Goal: Task Accomplishment & Management: Manage account settings

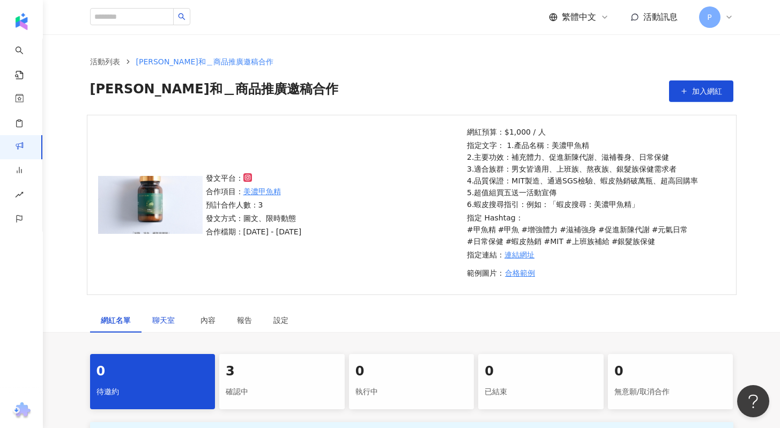
click at [166, 323] on span "聊天室" at bounding box center [165, 320] width 27 height 8
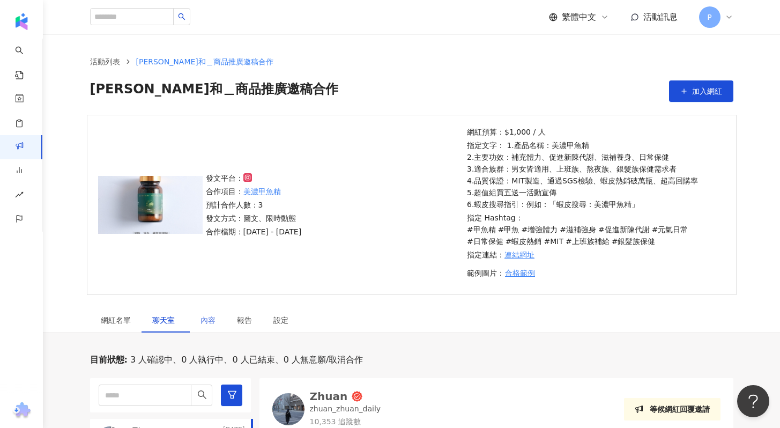
click at [217, 324] on div "內容" at bounding box center [208, 320] width 36 height 25
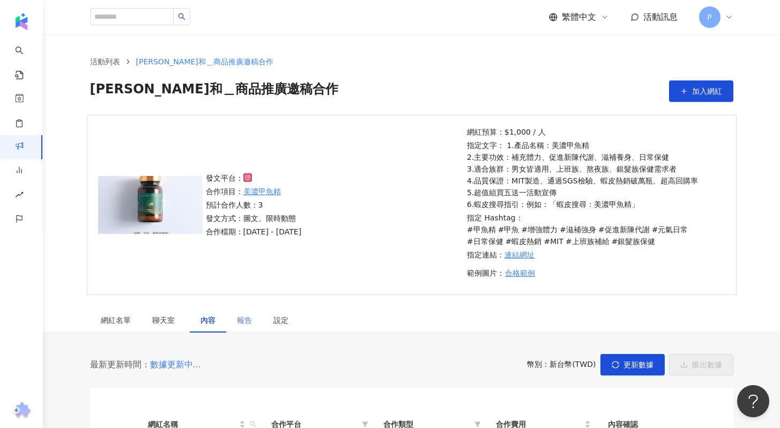
click at [235, 321] on div "報告" at bounding box center [244, 320] width 36 height 25
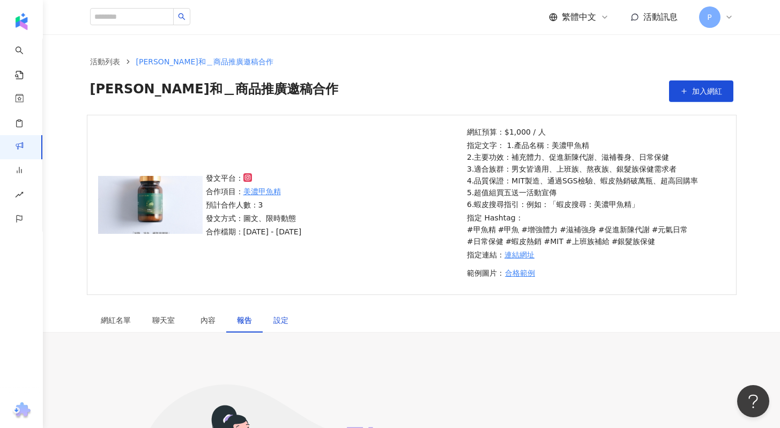
click at [280, 319] on div "設定" at bounding box center [280, 320] width 15 height 12
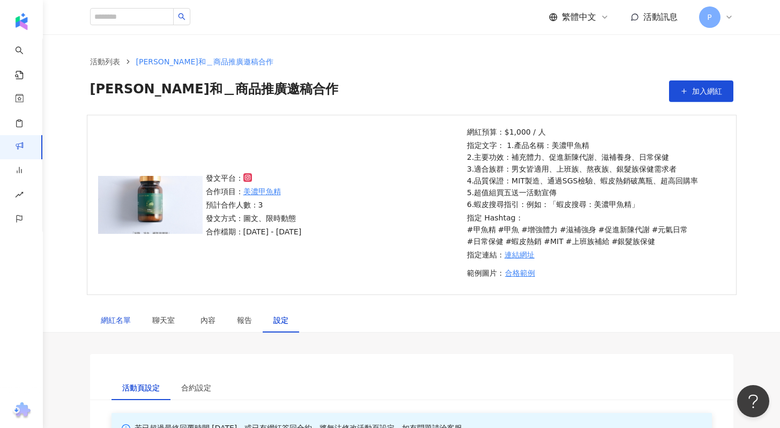
click at [128, 322] on div "網紅名單" at bounding box center [116, 320] width 30 height 12
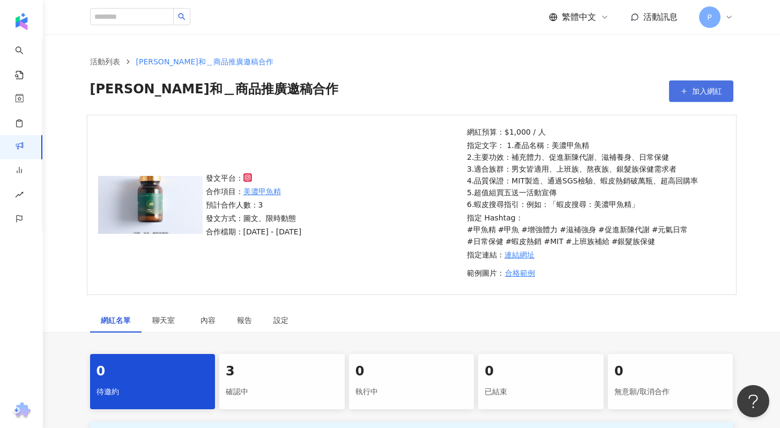
click at [676, 88] on button "加入網紅" at bounding box center [701, 90] width 64 height 21
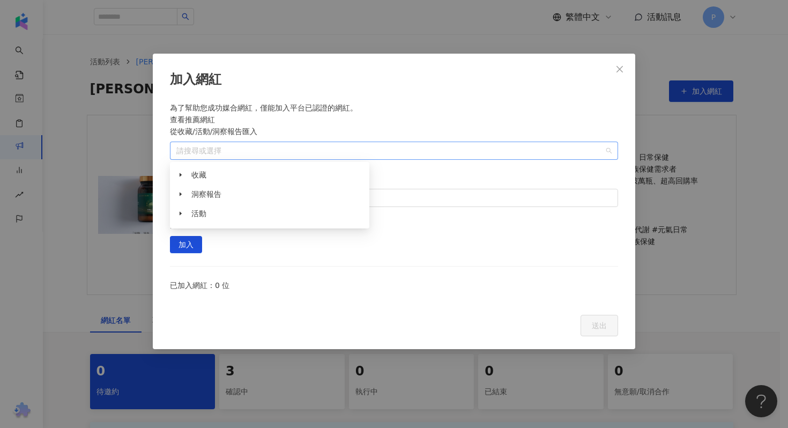
click at [293, 158] on div "請搜尋或選擇" at bounding box center [394, 151] width 448 height 18
click at [251, 172] on span "收藏" at bounding box center [278, 174] width 178 height 17
click at [199, 175] on span "收藏" at bounding box center [198, 174] width 15 height 9
click at [181, 175] on icon "caret-down" at bounding box center [181, 175] width 2 height 4
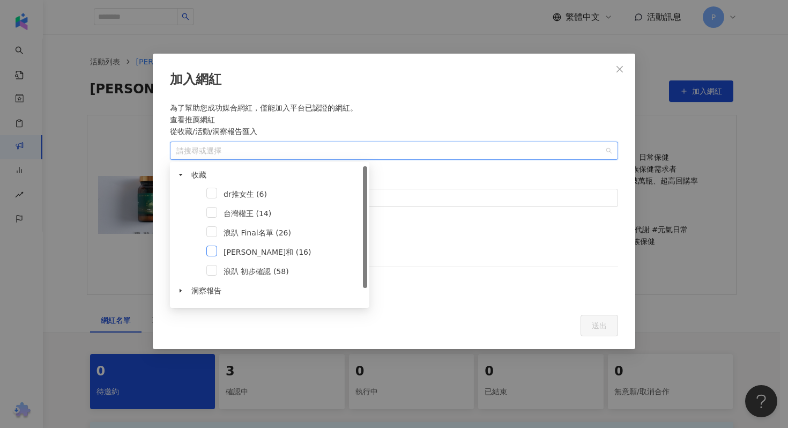
click at [212, 252] on span at bounding box center [211, 250] width 11 height 11
click at [193, 236] on span "加入" at bounding box center [185, 244] width 15 height 17
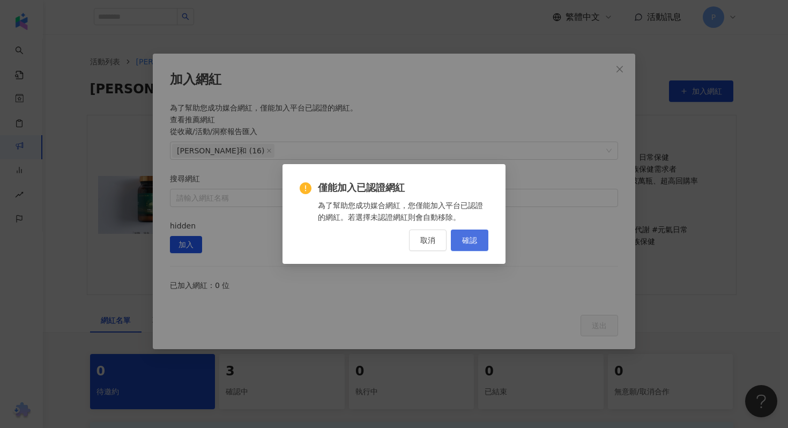
click at [476, 239] on span "確認" at bounding box center [469, 240] width 15 height 9
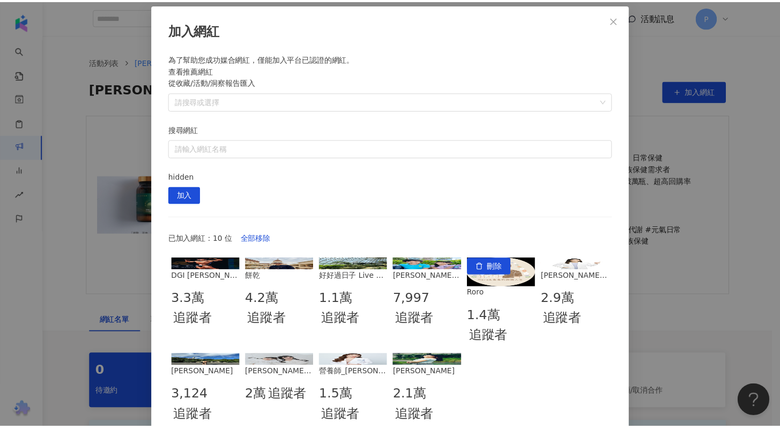
scroll to position [52, 0]
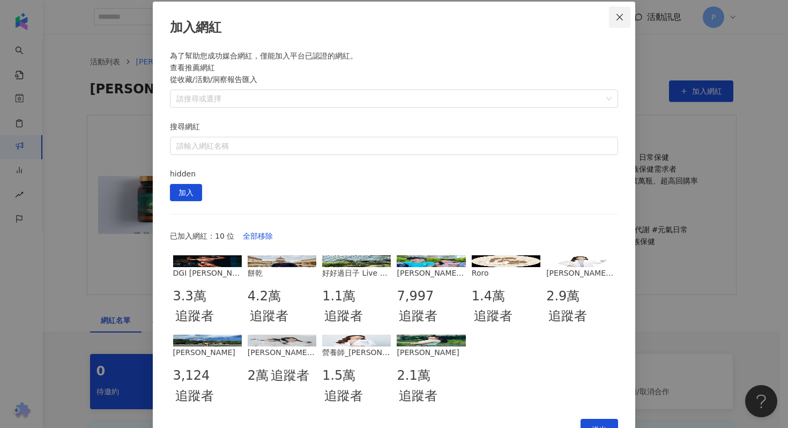
click at [616, 19] on icon "close" at bounding box center [619, 17] width 9 height 9
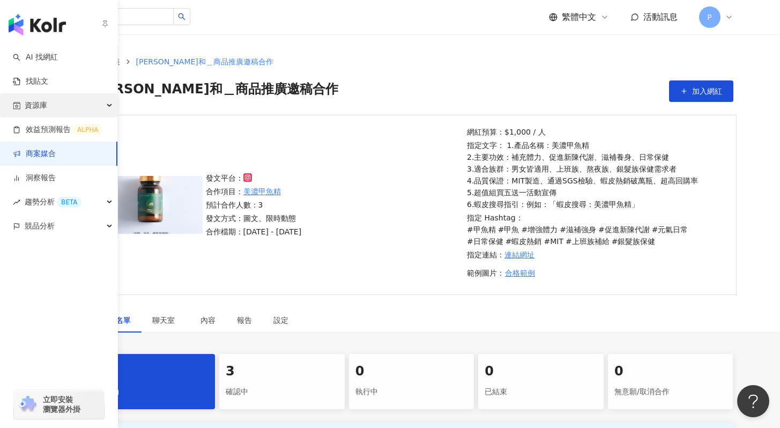
click at [50, 108] on div "資源庫" at bounding box center [58, 105] width 117 height 24
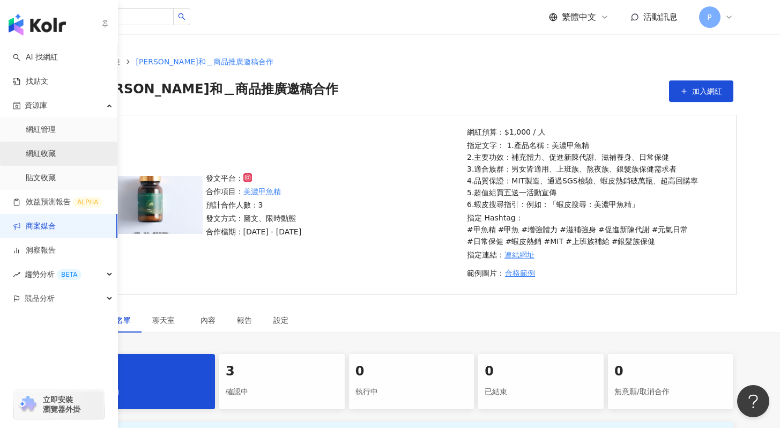
click at [49, 148] on link "網紅收藏" at bounding box center [41, 153] width 30 height 11
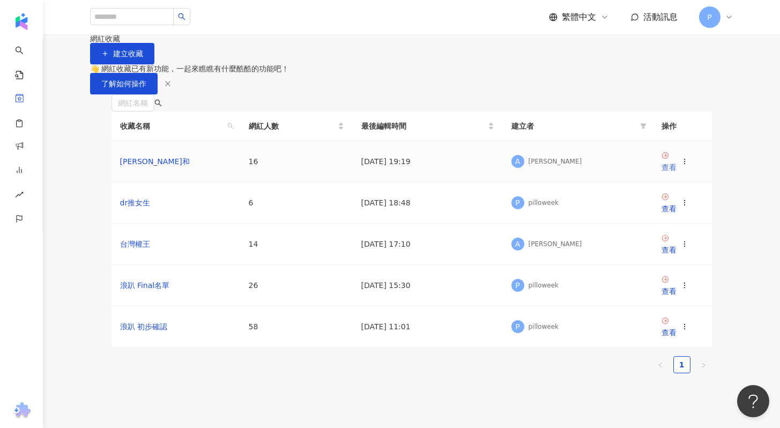
click at [676, 173] on div "查看" at bounding box center [668, 167] width 15 height 12
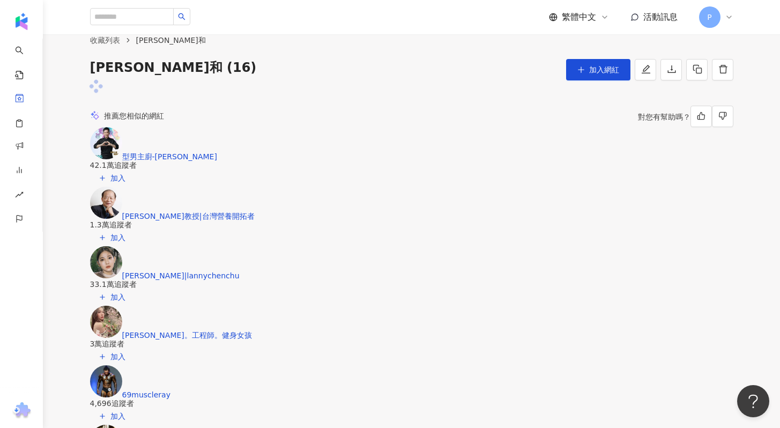
scroll to position [2, 0]
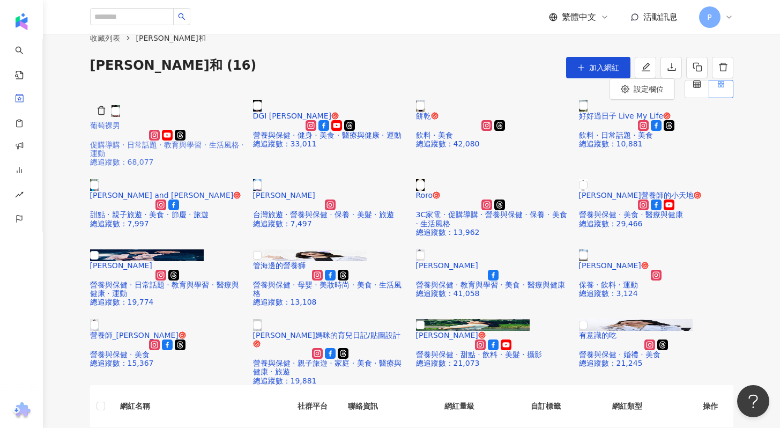
click at [120, 130] on span "葡萄裸男" at bounding box center [105, 125] width 30 height 9
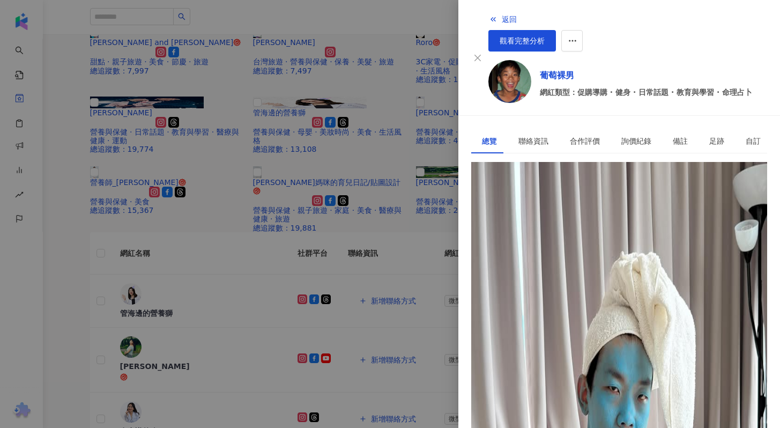
scroll to position [0, 0]
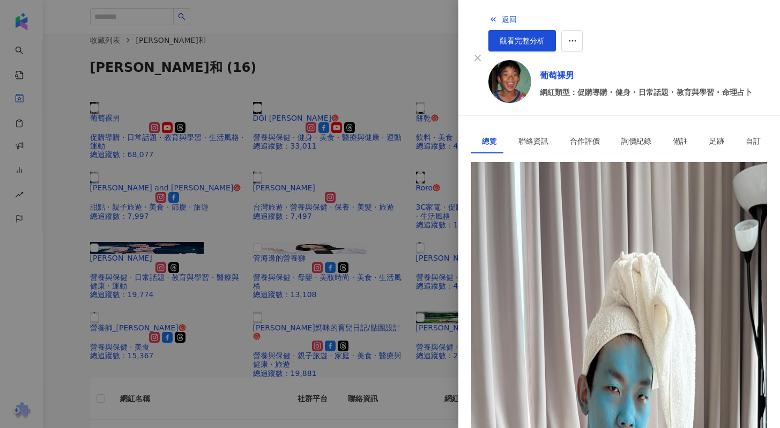
click at [406, 100] on div at bounding box center [390, 214] width 780 height 428
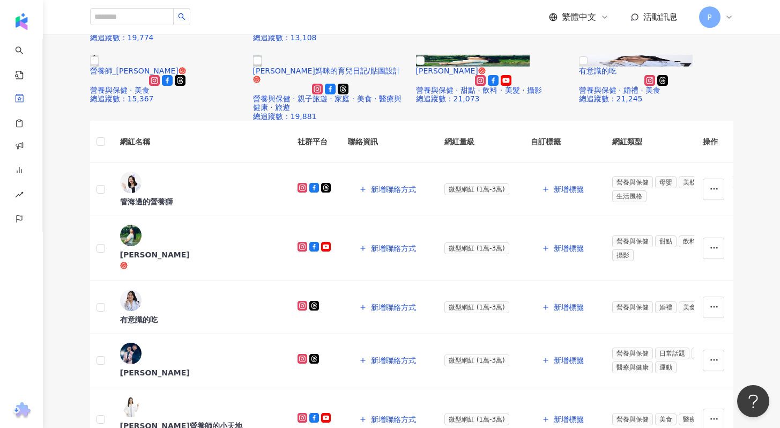
scroll to position [270, 0]
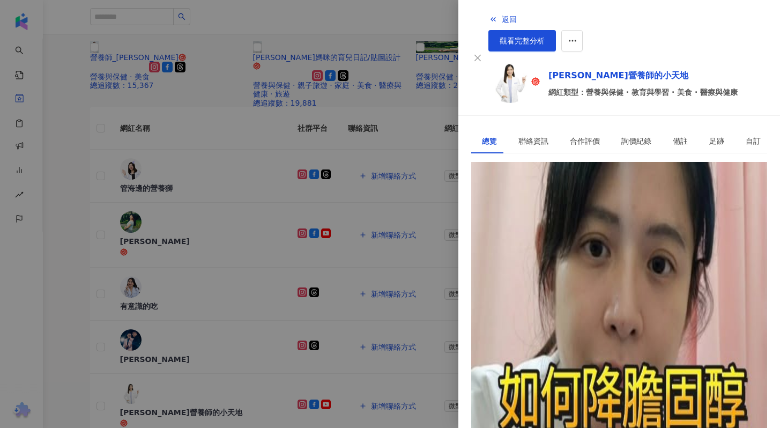
scroll to position [0, 0]
click at [583, 30] on button "button" at bounding box center [571, 40] width 21 height 21
click at [736, 92] on li "加入商案媒合" at bounding box center [732, 86] width 73 height 21
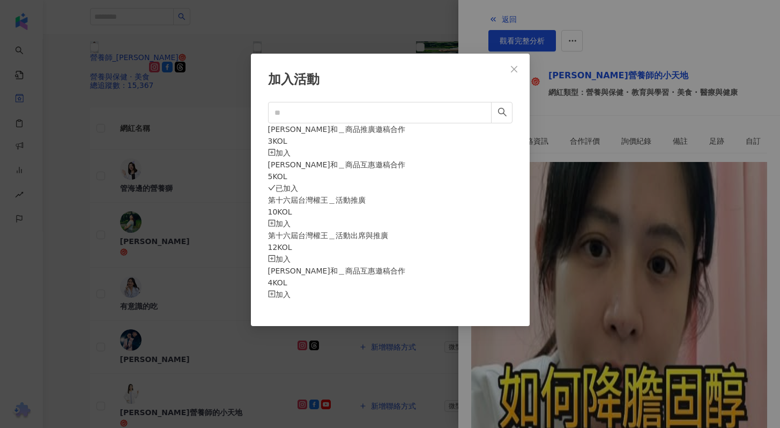
click at [483, 147] on div "加入" at bounding box center [390, 153] width 244 height 12
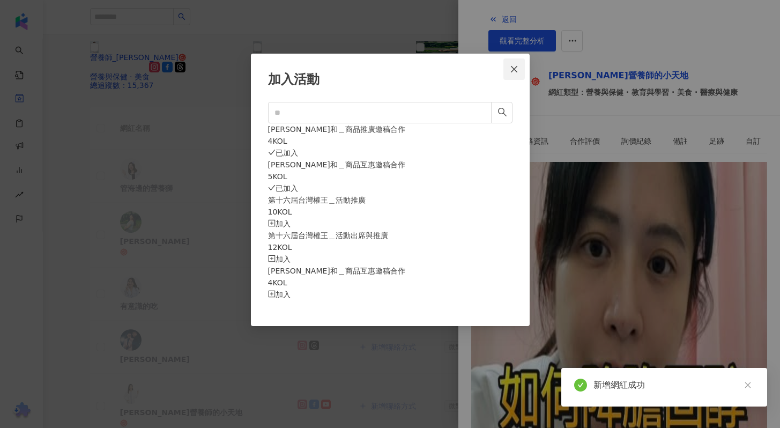
click at [515, 68] on icon "close" at bounding box center [514, 68] width 6 height 6
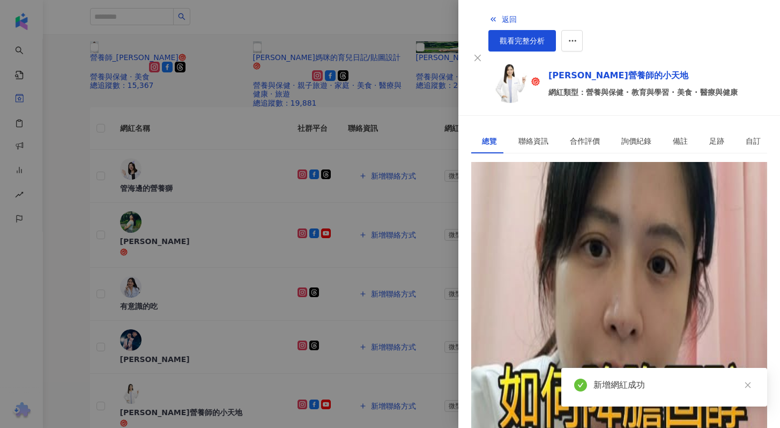
click at [432, 32] on div at bounding box center [390, 214] width 780 height 428
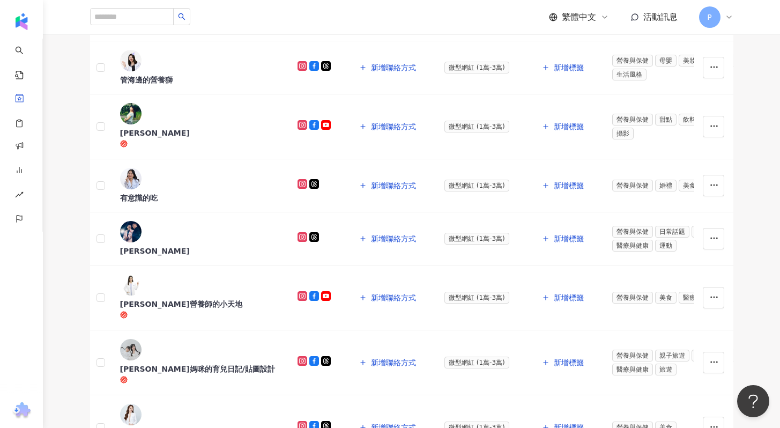
scroll to position [388, 0]
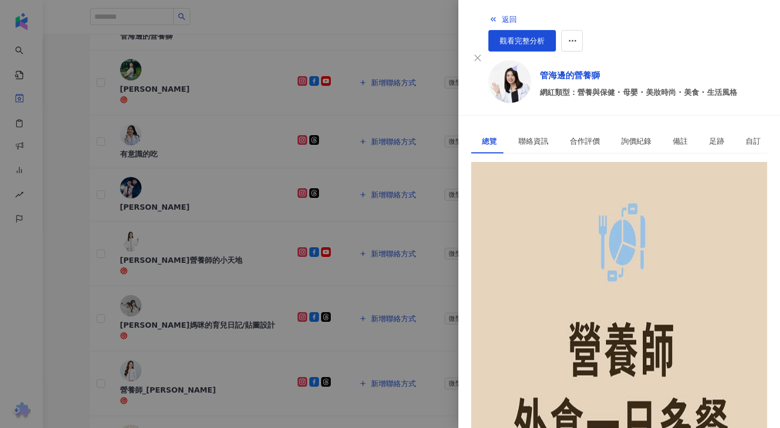
scroll to position [453, 0]
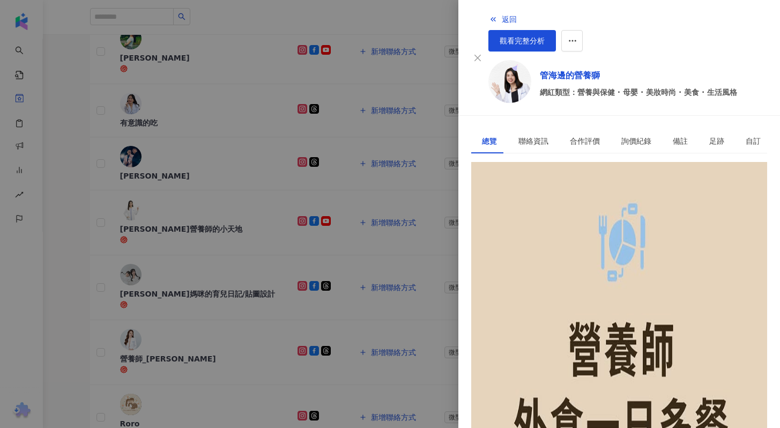
click at [411, 280] on div at bounding box center [390, 214] width 780 height 428
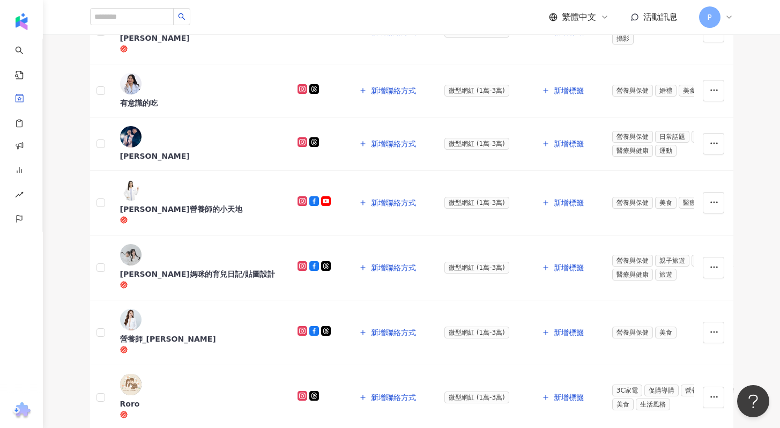
scroll to position [577, 0]
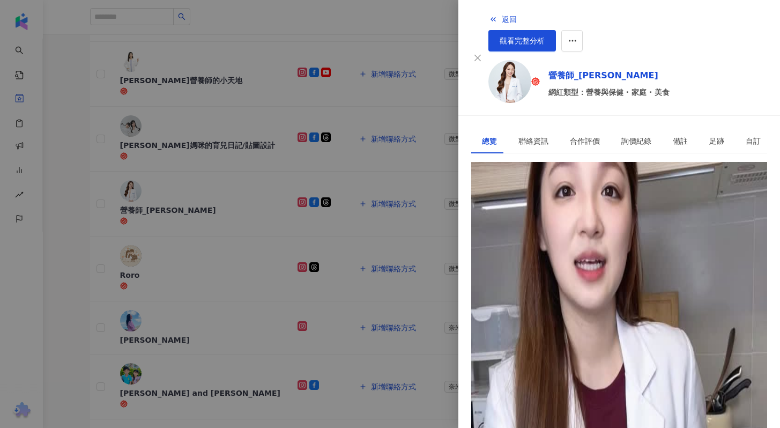
scroll to position [0, 0]
click at [577, 36] on icon "button" at bounding box center [573, 41] width 10 height 10
click at [734, 88] on span "加入商案媒合" at bounding box center [725, 85] width 45 height 9
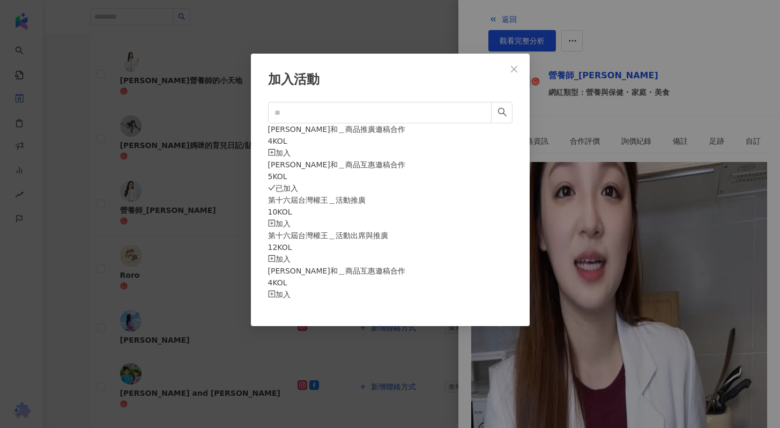
click at [485, 147] on div "加入" at bounding box center [390, 153] width 244 height 12
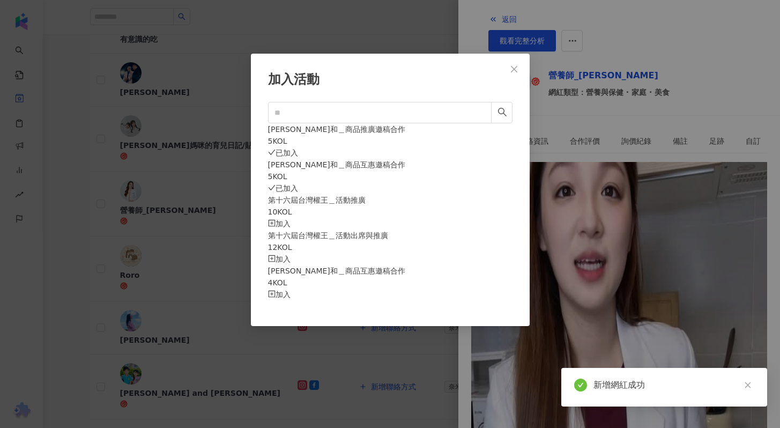
click at [711, 155] on div "加入活動 耘和＿商品推廣邀稿合作 5 KOL 已加入 耘和＿商品互惠邀稿合作 5 KOL 已加入 第十六屆台灣權王＿活動推廣 10 KOL 加入 第十六屆台灣…" at bounding box center [390, 214] width 780 height 428
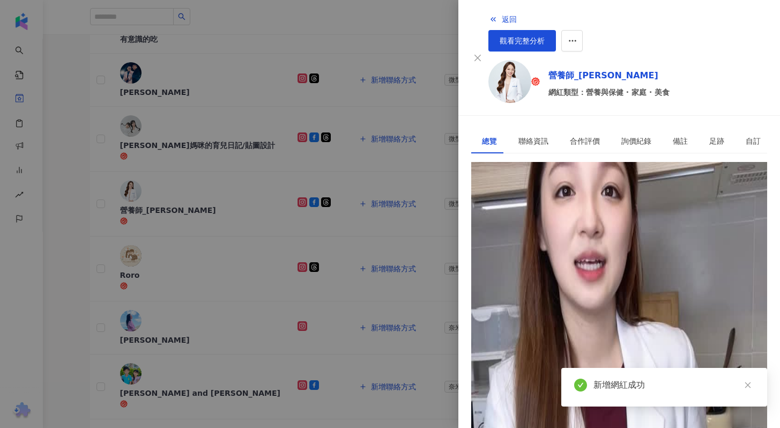
click at [367, 304] on div at bounding box center [390, 214] width 780 height 428
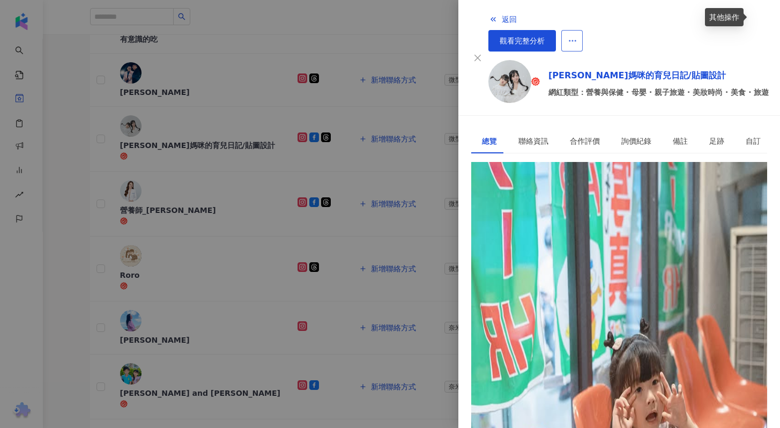
click at [583, 30] on button "button" at bounding box center [571, 40] width 21 height 21
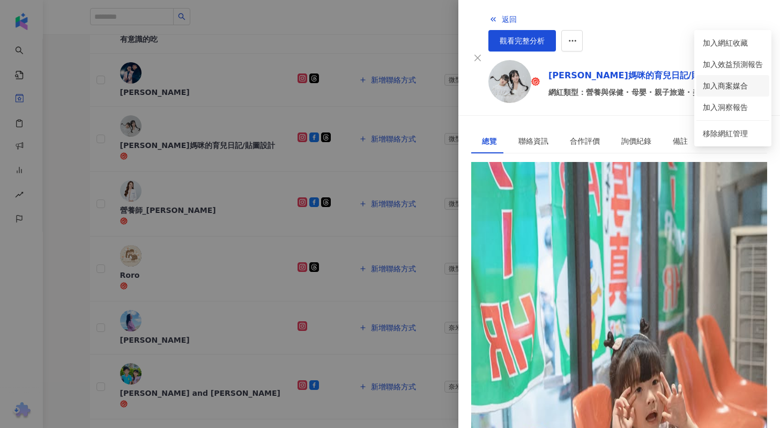
click at [714, 87] on span "加入商案媒合" at bounding box center [725, 85] width 45 height 9
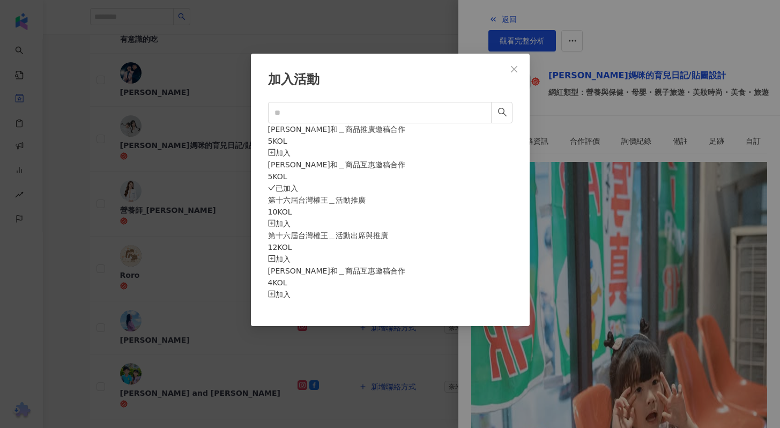
click at [482, 147] on div "加入" at bounding box center [390, 153] width 244 height 12
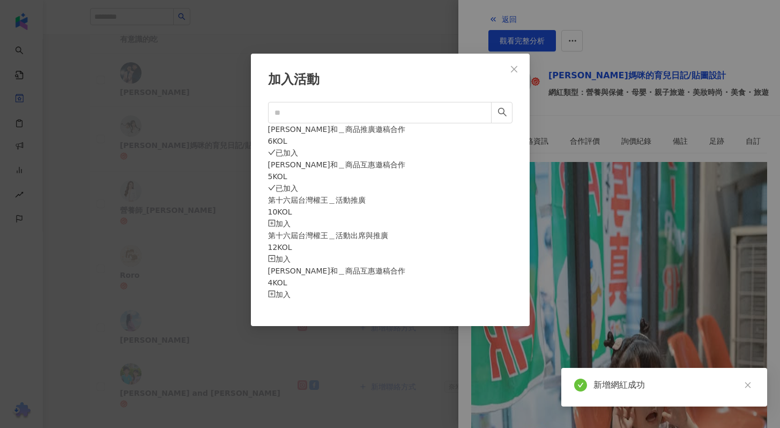
click at [703, 151] on div "加入活動 耘和＿商品推廣邀稿合作 6 KOL 已加入 耘和＿商品互惠邀稿合作 5 KOL 已加入 第十六屆台灣權王＿活動推廣 10 KOL 加入 第十六屆台灣…" at bounding box center [390, 214] width 780 height 428
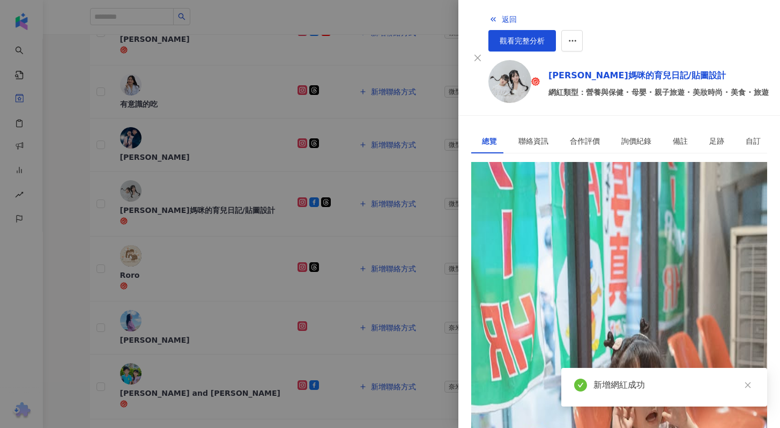
click at [496, 19] on div "返回 觀看完整分析" at bounding box center [628, 30] width 280 height 43
click at [502, 19] on span "返回" at bounding box center [509, 19] width 15 height 9
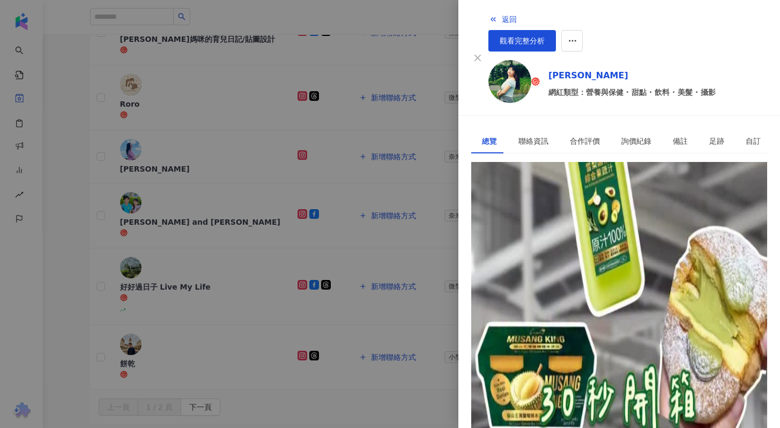
click at [429, 202] on div at bounding box center [390, 214] width 780 height 428
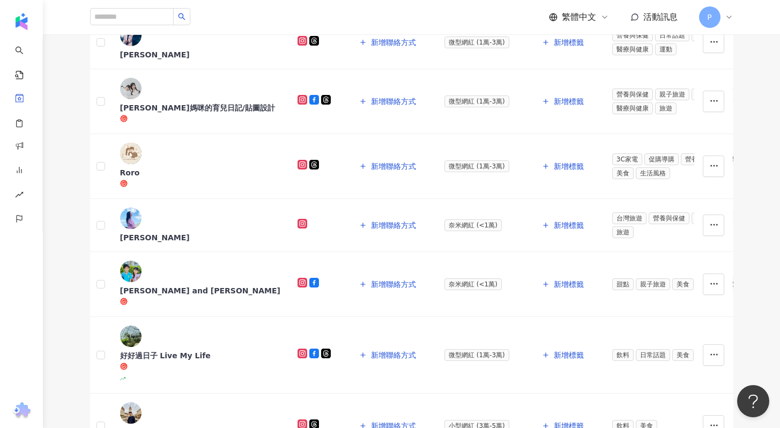
scroll to position [704, 0]
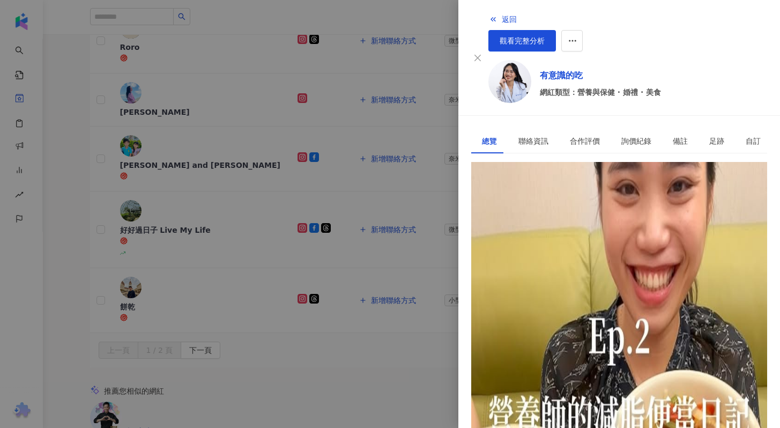
scroll to position [399, 0]
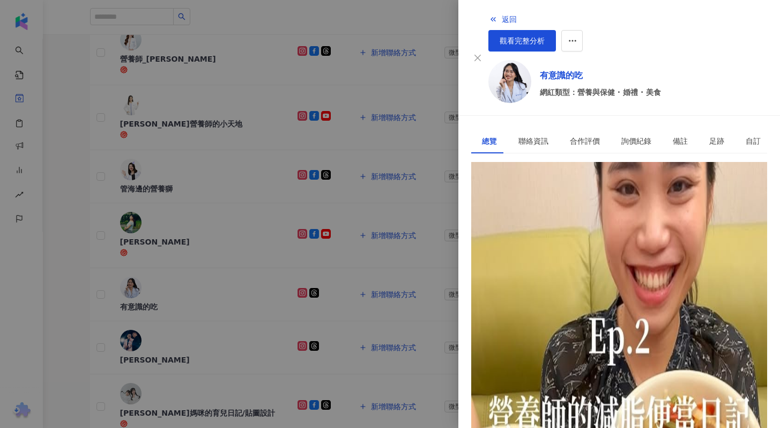
click at [447, 16] on div at bounding box center [390, 214] width 780 height 428
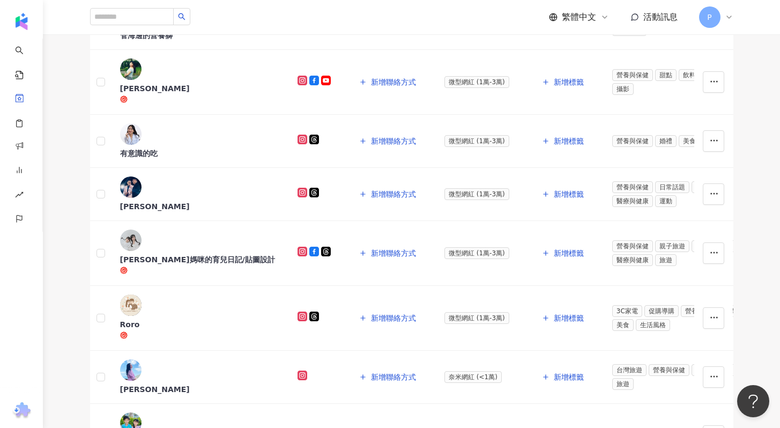
scroll to position [554, 0]
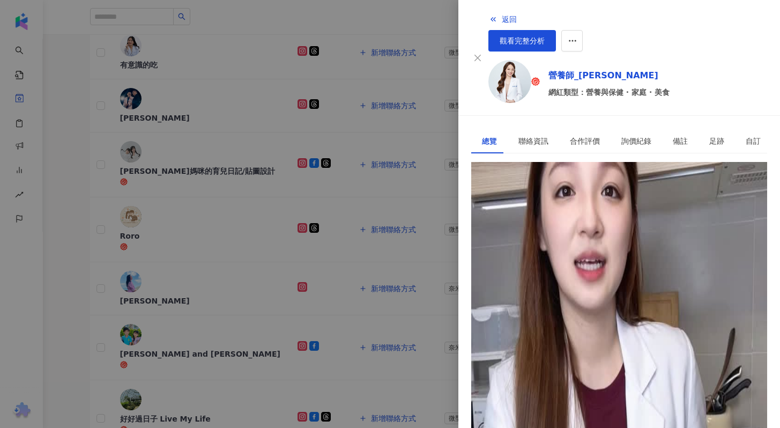
scroll to position [529, 0]
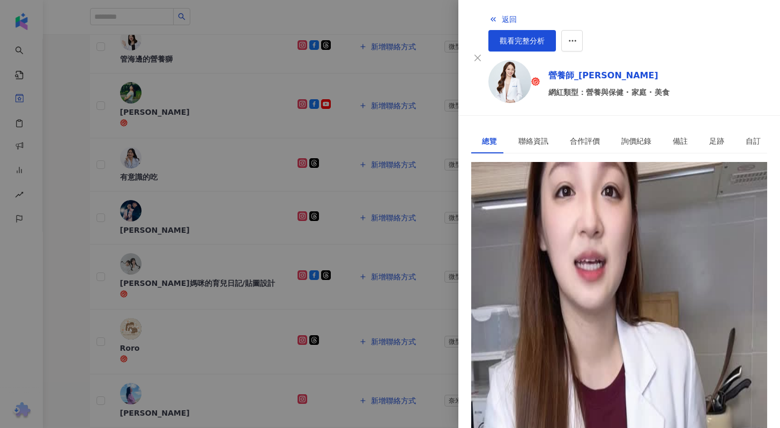
click at [51, 332] on div at bounding box center [390, 214] width 780 height 428
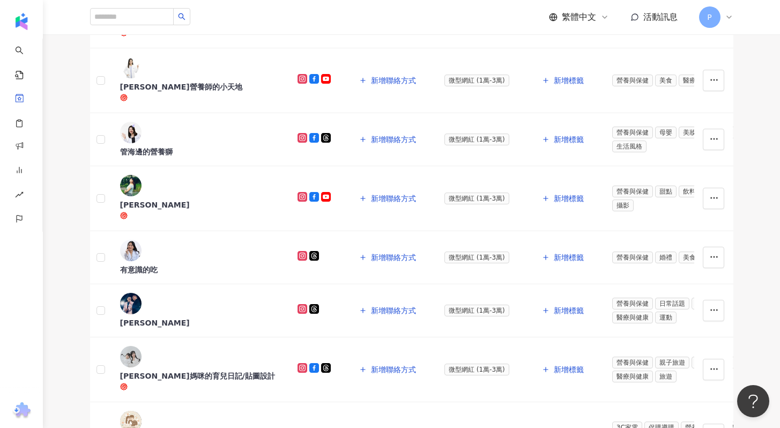
scroll to position [334, 0]
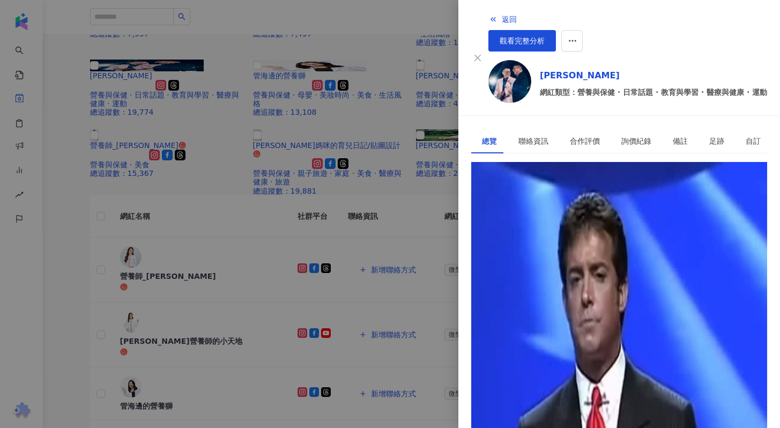
scroll to position [23, 0]
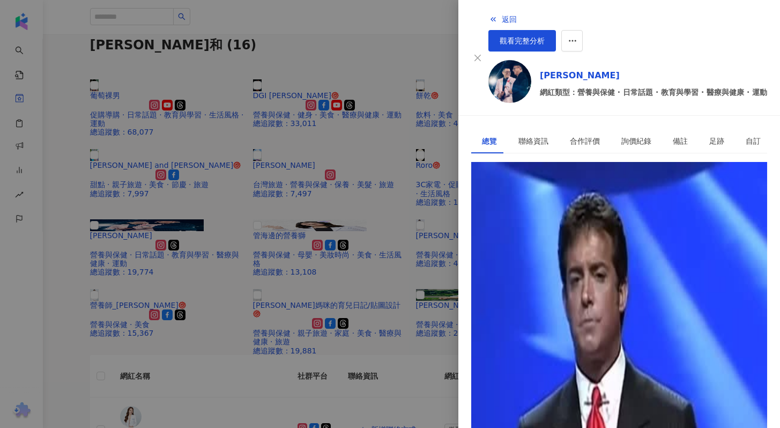
click at [59, 320] on div at bounding box center [390, 214] width 780 height 428
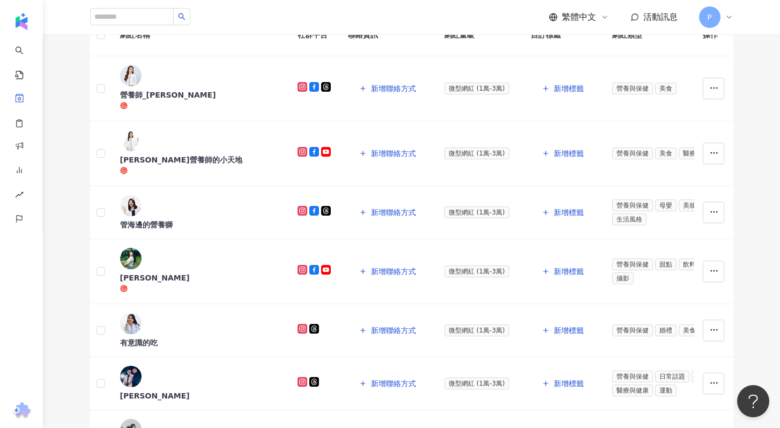
scroll to position [592, 0]
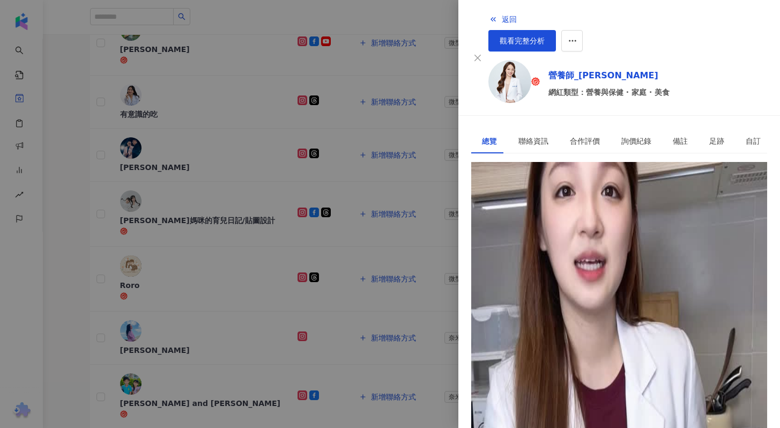
scroll to position [188, 0]
click at [545, 36] on span "觀看完整分析" at bounding box center [522, 40] width 45 height 9
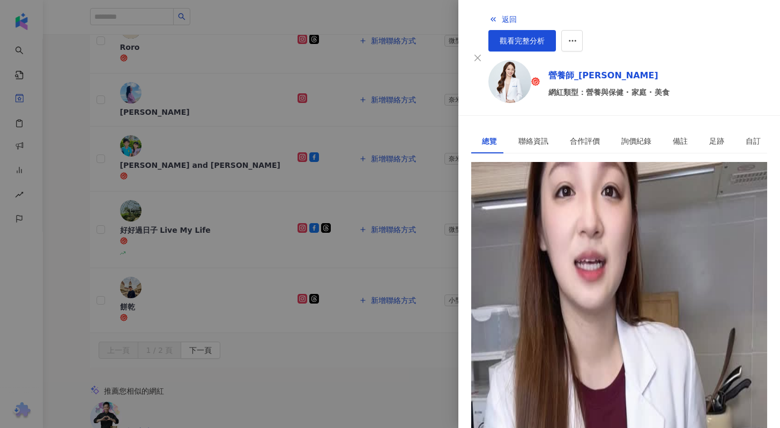
scroll to position [0, 0]
click at [188, 337] on div at bounding box center [390, 214] width 780 height 428
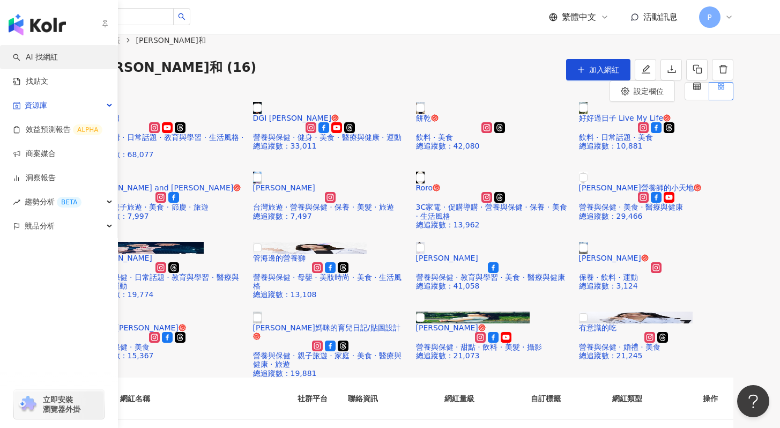
click at [25, 52] on link "AI 找網紅" at bounding box center [35, 57] width 45 height 11
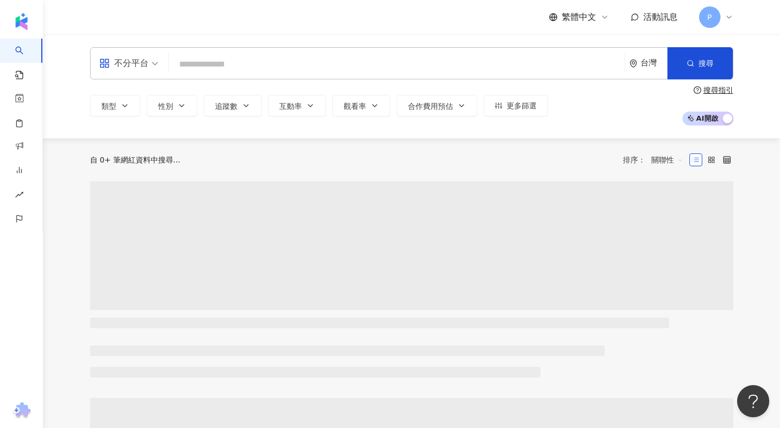
click at [140, 67] on div "不分平台" at bounding box center [123, 63] width 49 height 17
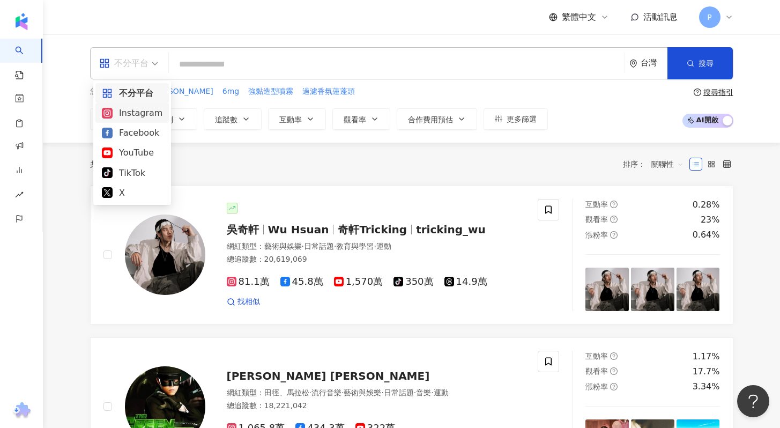
click at [139, 115] on div "Instagram" at bounding box center [132, 112] width 61 height 13
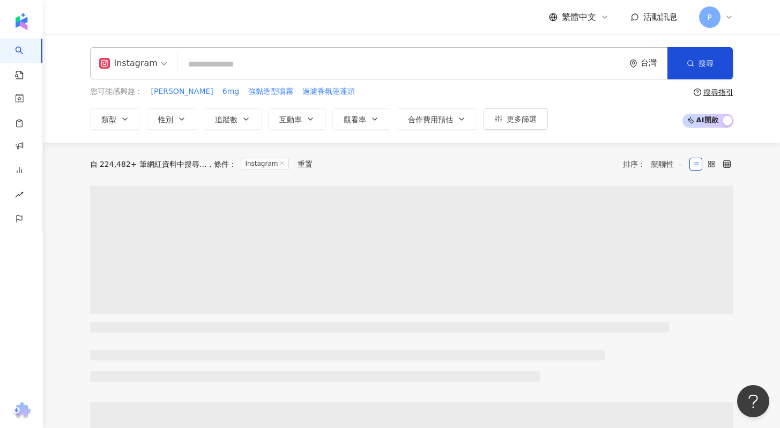
click at [207, 64] on input "search" at bounding box center [401, 64] width 438 height 20
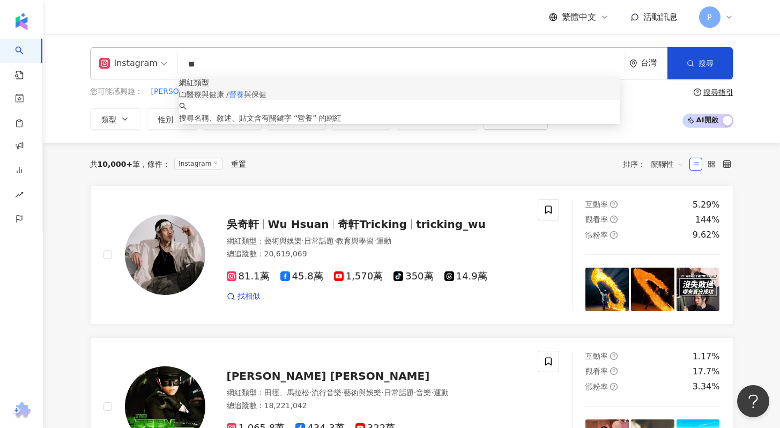
click at [213, 99] on span "醫療與健康 /" at bounding box center [208, 94] width 42 height 9
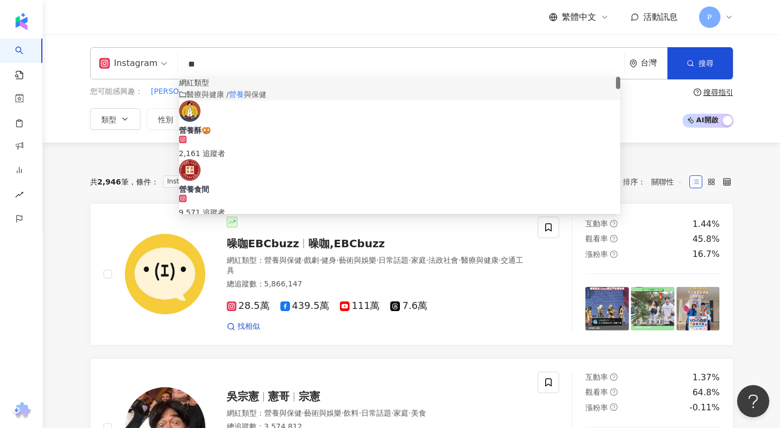
click at [262, 99] on span "與保健" at bounding box center [255, 94] width 23 height 9
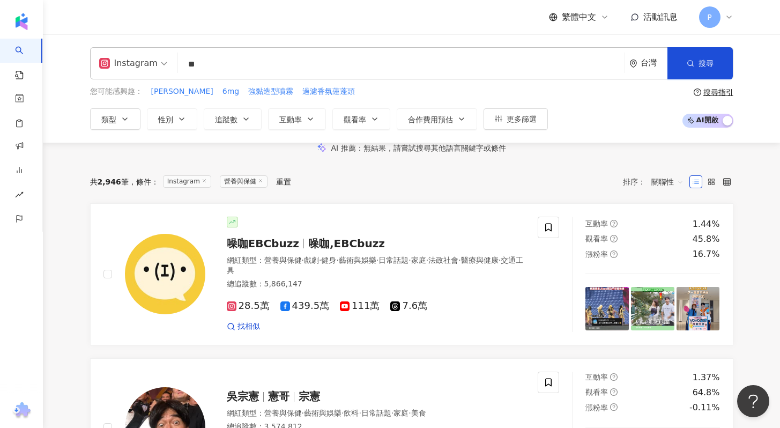
click at [368, 73] on input "**" at bounding box center [401, 64] width 438 height 20
type input "**"
click at [234, 117] on span "追蹤數" at bounding box center [226, 119] width 23 height 9
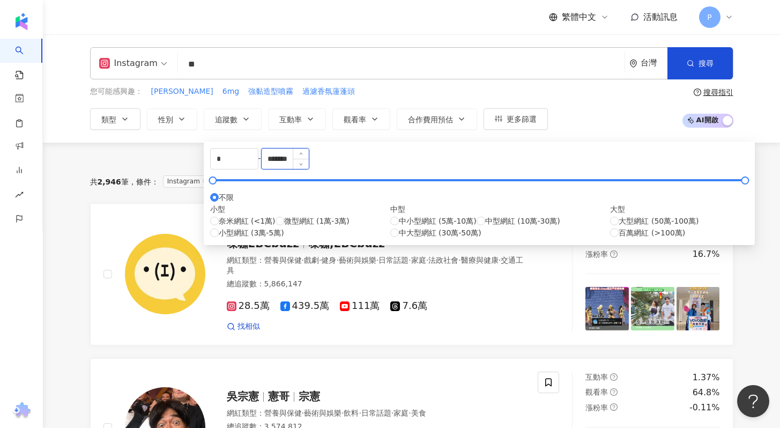
click at [309, 168] on input "*******" at bounding box center [285, 158] width 47 height 20
click at [250, 227] on span "奈米網紅 (<1萬)" at bounding box center [247, 221] width 57 height 12
type input "****"
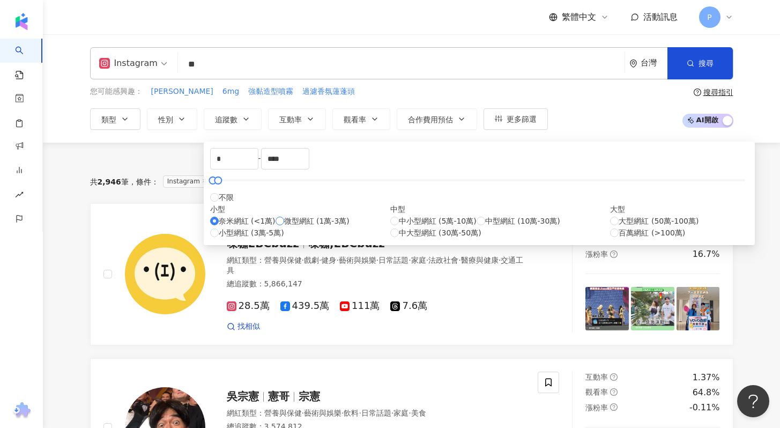
click at [284, 227] on span "微型網紅 (1萬-3萬)" at bounding box center [316, 221] width 65 height 12
type input "*****"
click at [309, 168] on input "*****" at bounding box center [285, 158] width 47 height 20
type input "*"
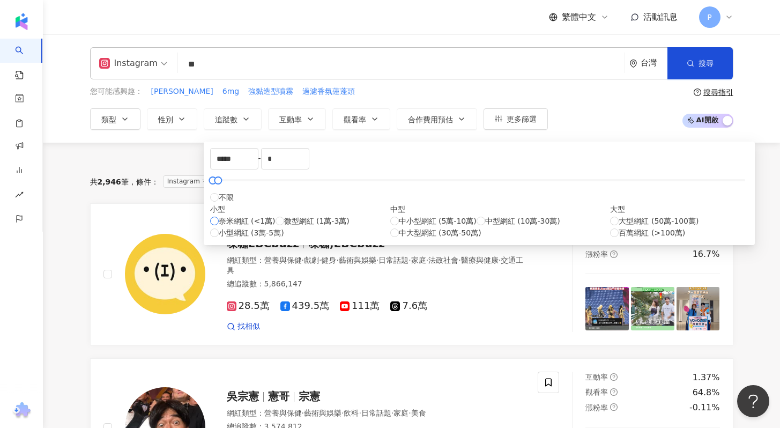
type input "*"
click at [254, 227] on span "奈米網紅 (<1萬)" at bounding box center [247, 221] width 57 height 12
type input "****"
click at [309, 169] on div "****" at bounding box center [285, 158] width 48 height 21
click at [284, 227] on span "微型網紅 (1萬-3萬)" at bounding box center [316, 221] width 65 height 12
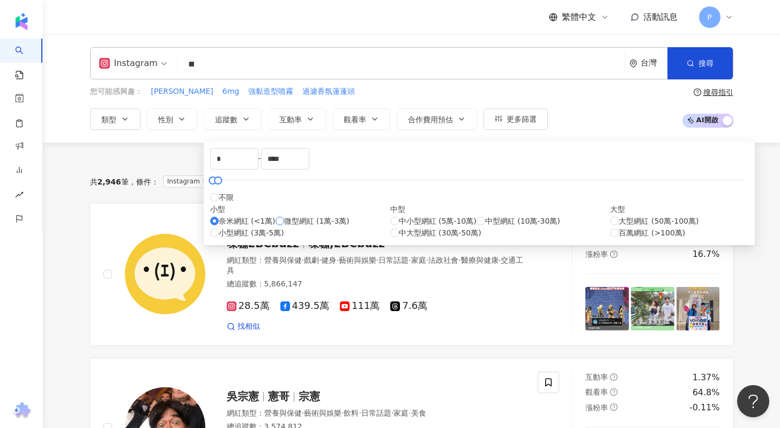
type input "*****"
click at [238, 239] on div "奈米網紅 (<1萬) 微型網紅 (1萬-3萬) 小型網紅 (3萬-5萬)" at bounding box center [300, 227] width 180 height 24
click at [240, 227] on span "奈米網紅 (<1萬)" at bounding box center [247, 221] width 57 height 12
type input "*"
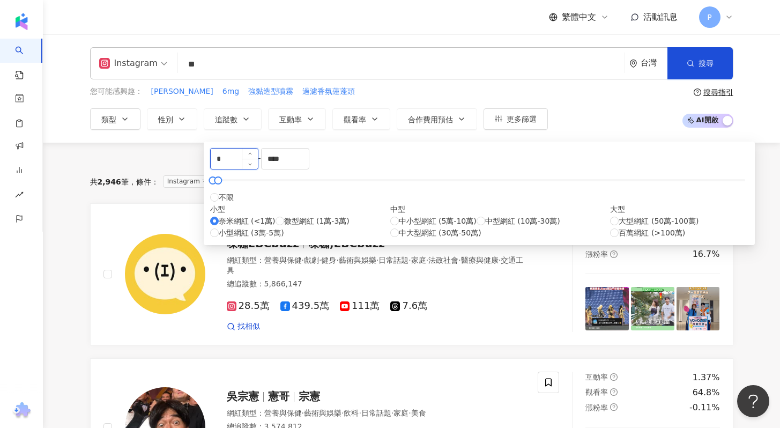
click at [258, 162] on input "*" at bounding box center [234, 158] width 47 height 20
click at [309, 162] on input "****" at bounding box center [285, 158] width 47 height 20
type input "*****"
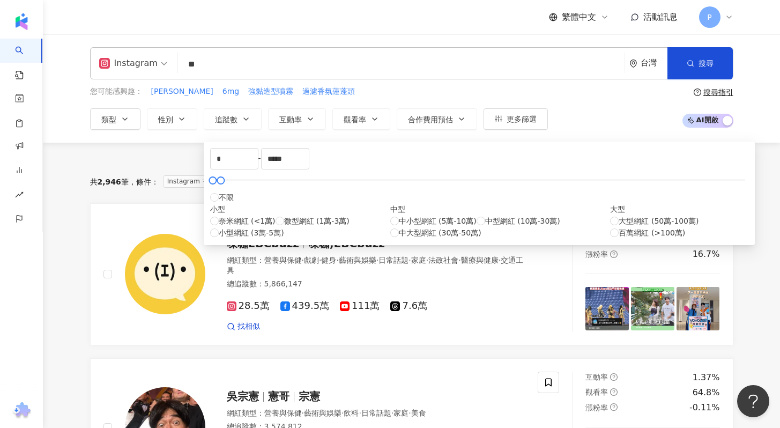
click at [530, 194] on div "共 2,946 筆 條件 ： Instagram 營養與保健 重置 排序： 關聯性" at bounding box center [411, 181] width 643 height 43
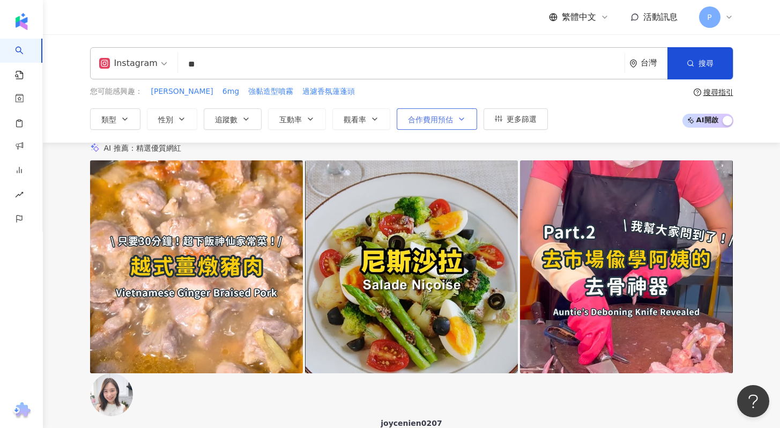
click at [448, 125] on button "合作費用預估" at bounding box center [437, 118] width 80 height 21
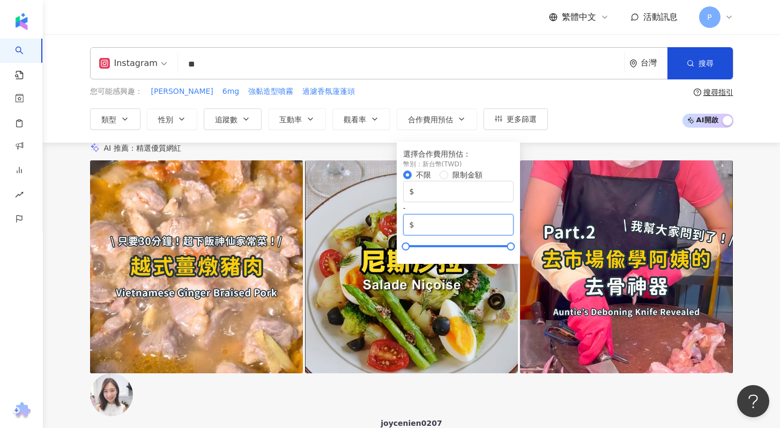
click at [507, 219] on input "*******" at bounding box center [461, 225] width 91 height 12
click at [642, 117] on div "您可能感興趣： 瑪卡 6mg 強黏造型噴霧 過濾香氛蓮蓬頭 類型 性別 追蹤數 互動率 觀看率 合作費用預估 更多篩選 * - ***** 不限 小型 奈米網…" at bounding box center [411, 108] width 643 height 44
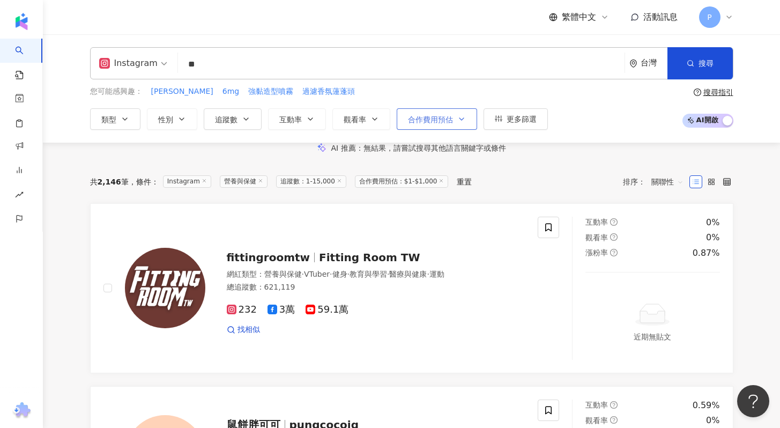
click at [415, 115] on span "合作費用預估" at bounding box center [430, 119] width 45 height 9
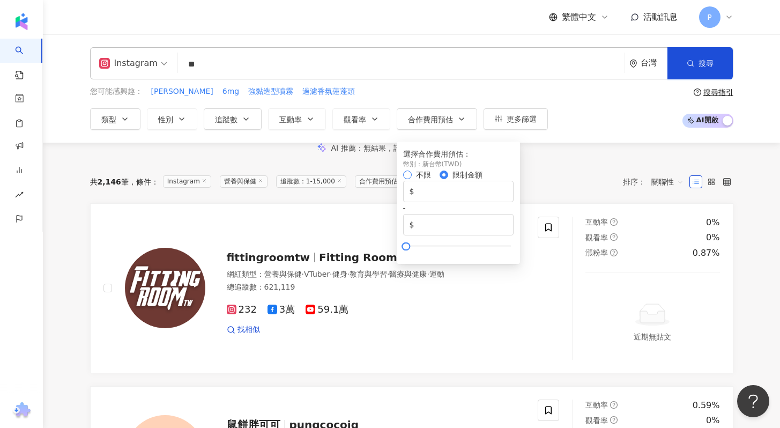
click at [426, 176] on span "不限" at bounding box center [423, 174] width 15 height 9
type input "*******"
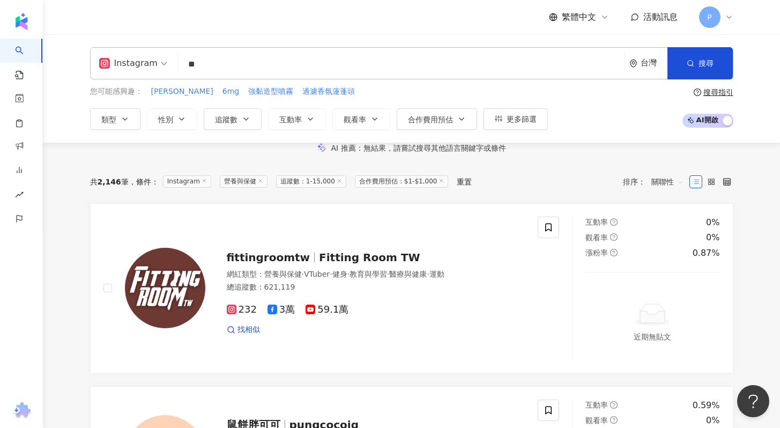
click at [625, 134] on div "Instagram ** 台灣 搜尋 customizedTag b1176793-3017-49d9-95b9-197a821e2f9e 網紅類型 醫療與健…" at bounding box center [411, 88] width 737 height 108
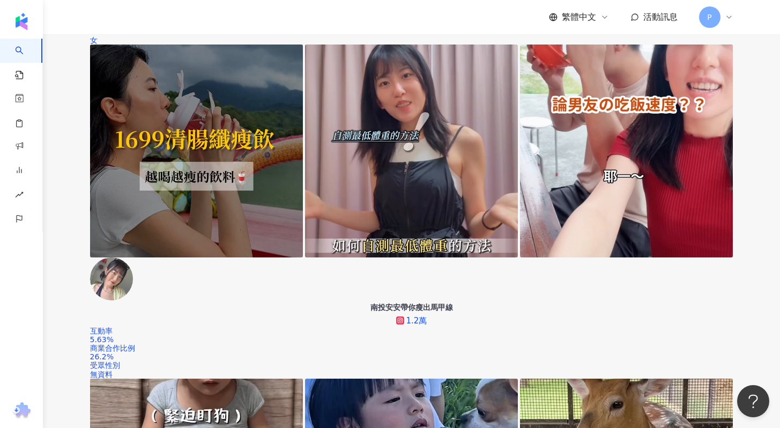
scroll to position [815, 0]
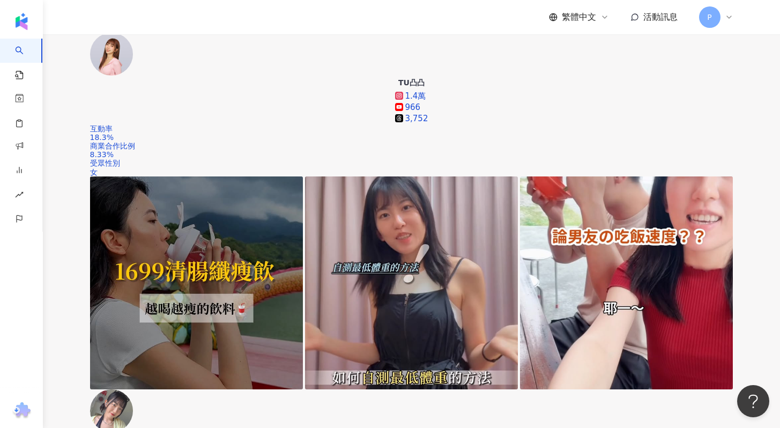
scroll to position [1165, 0]
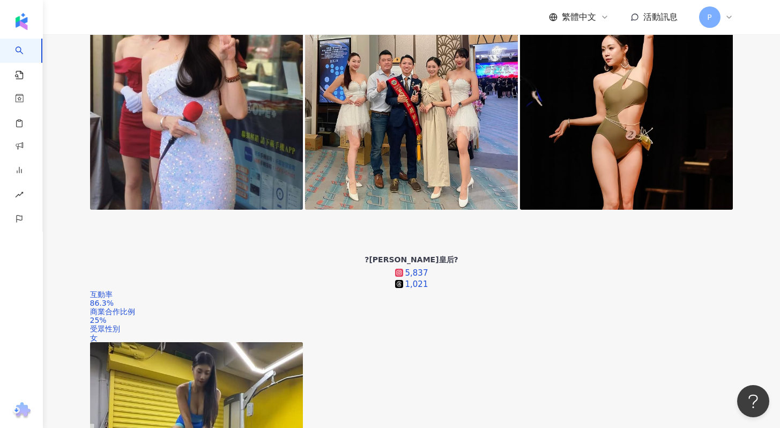
scroll to position [1700, 0]
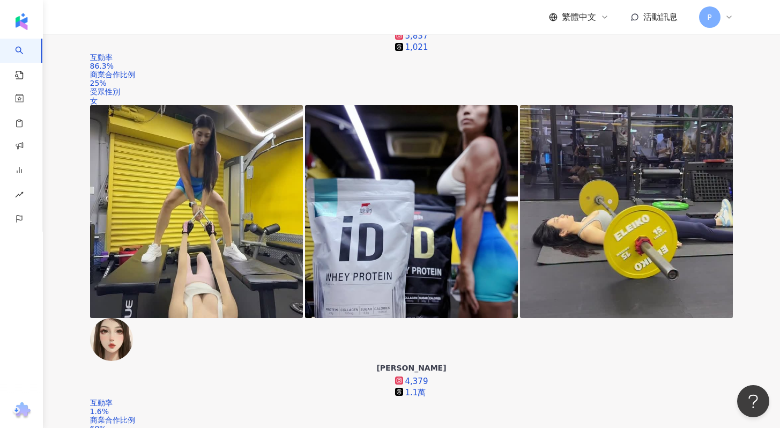
scroll to position [2010, 0]
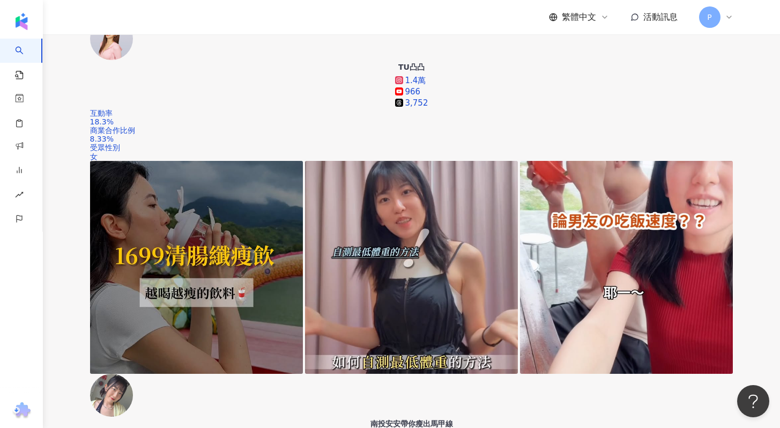
scroll to position [720, 0]
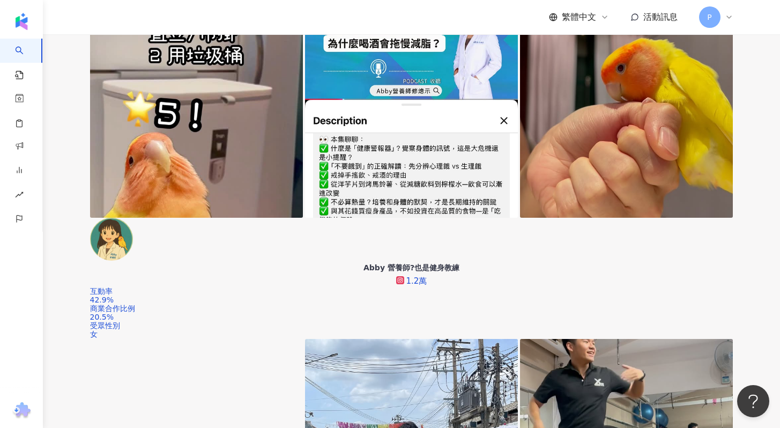
scroll to position [2193, 0]
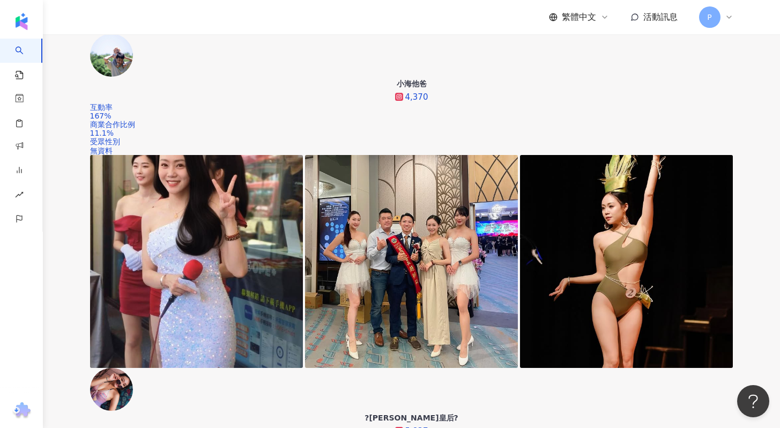
scroll to position [1377, 0]
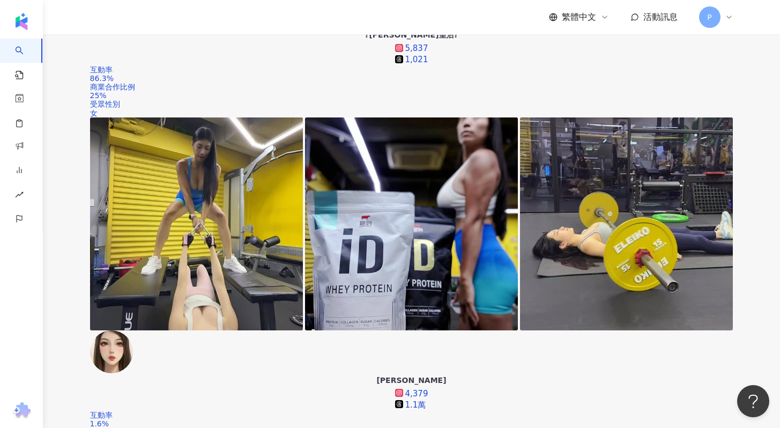
scroll to position [1968, 0]
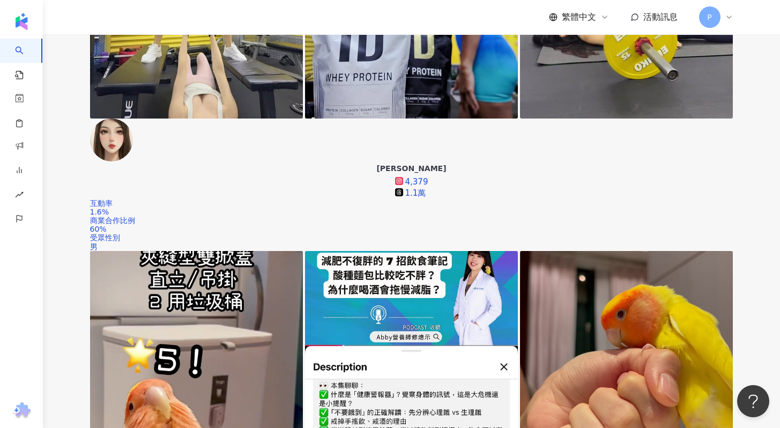
scroll to position [1970, 0]
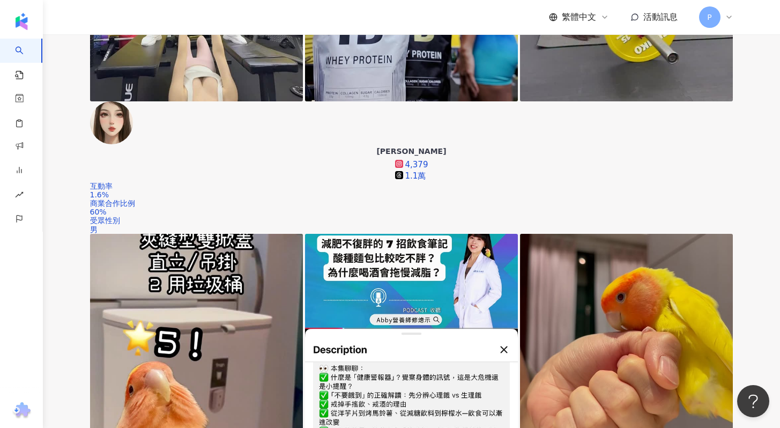
scroll to position [2100, 0]
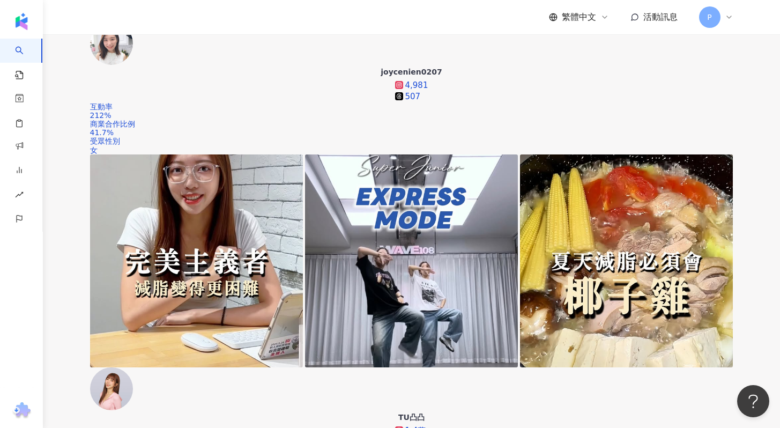
scroll to position [351, 0]
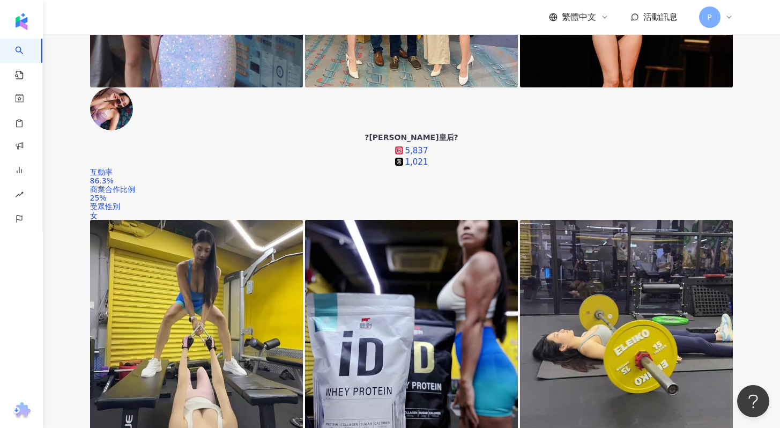
scroll to position [1707, 0]
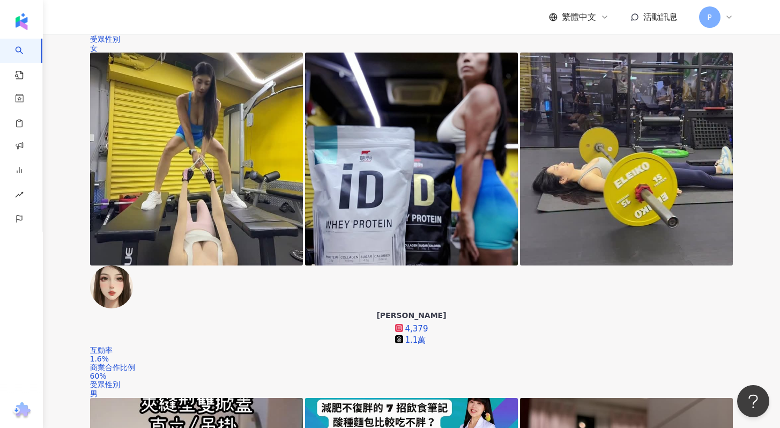
scroll to position [2047, 0]
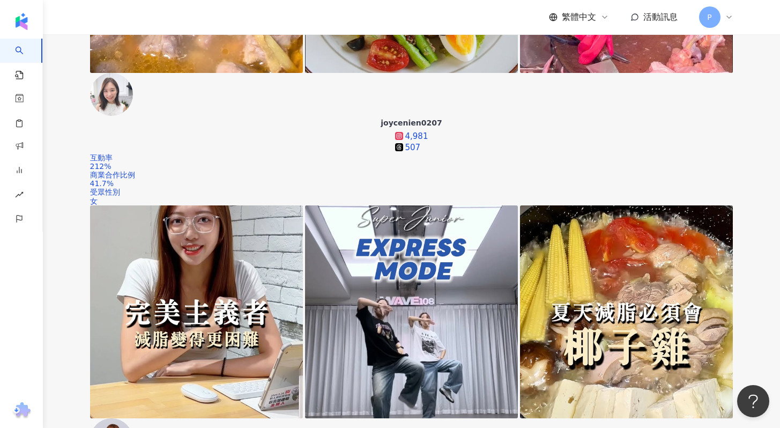
scroll to position [301, 0]
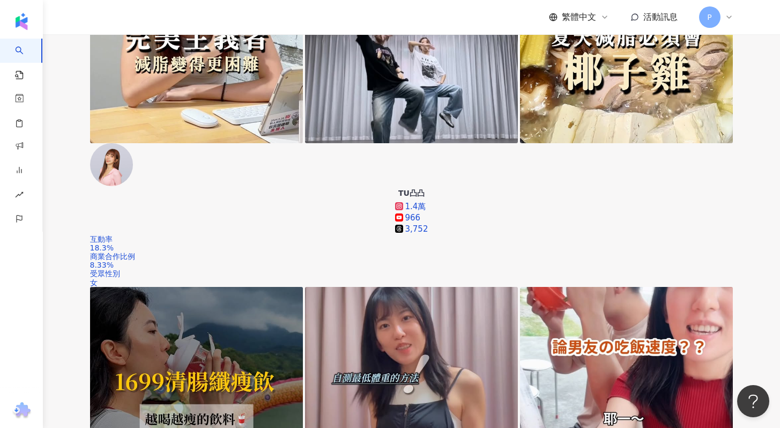
scroll to position [567, 0]
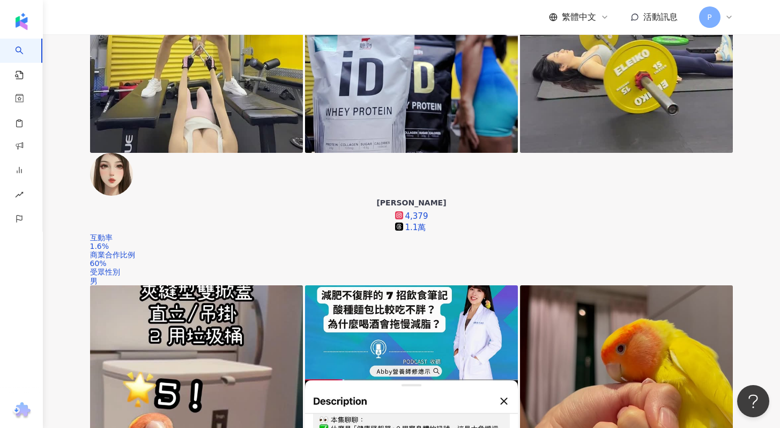
scroll to position [2078, 0]
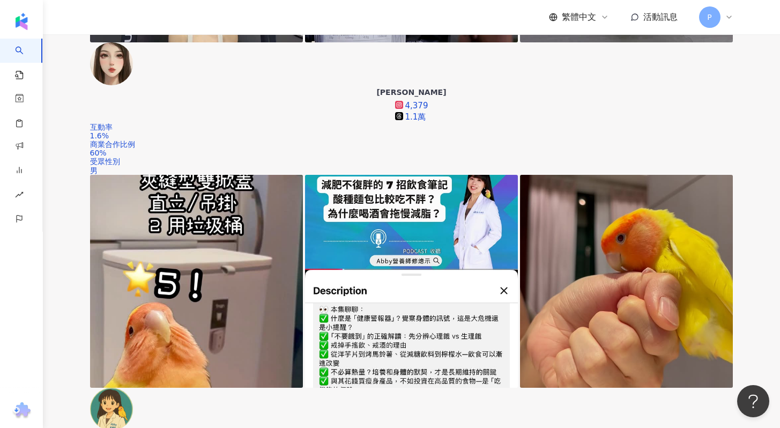
scroll to position [2027, 0]
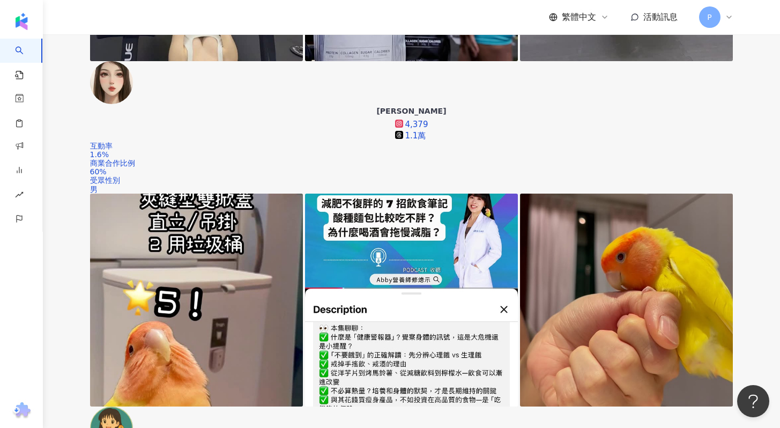
click at [695, 19] on div "繁體中文 活動訊息 P" at bounding box center [641, 16] width 184 height 21
click at [717, 19] on span "P" at bounding box center [709, 16] width 21 height 21
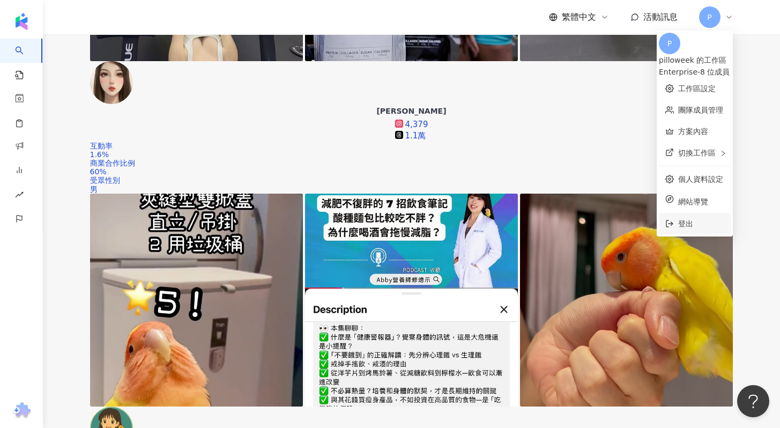
click at [659, 219] on li "登出" at bounding box center [695, 223] width 72 height 21
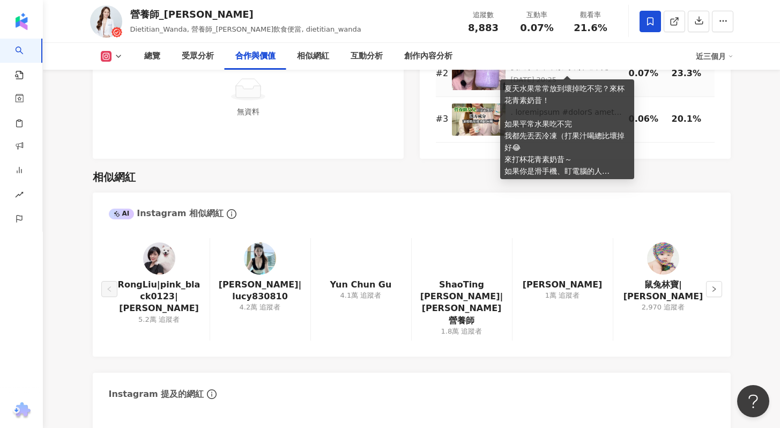
scroll to position [1675, 0]
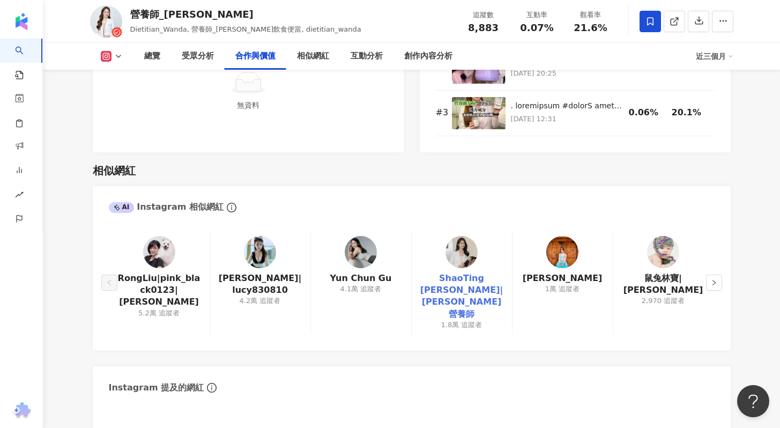
click at [476, 288] on link "ShaoTing Kao|高紹庭 營養師" at bounding box center [461, 296] width 83 height 48
click at [573, 279] on link "奧莉萱" at bounding box center [563, 278] width 80 height 12
click at [720, 274] on button "button" at bounding box center [714, 282] width 16 height 16
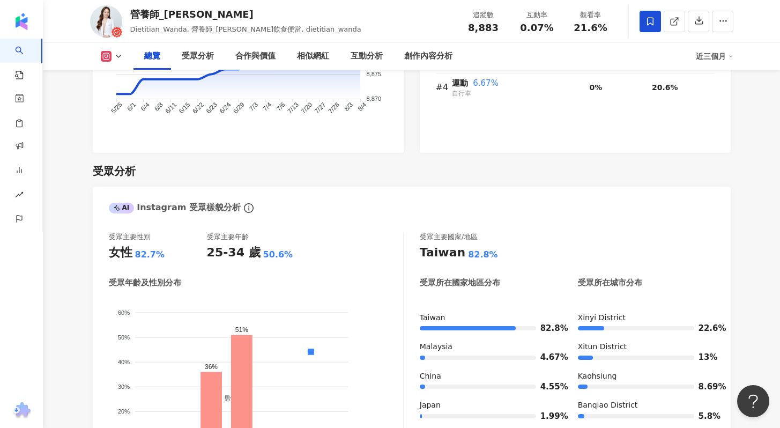
scroll to position [0, 0]
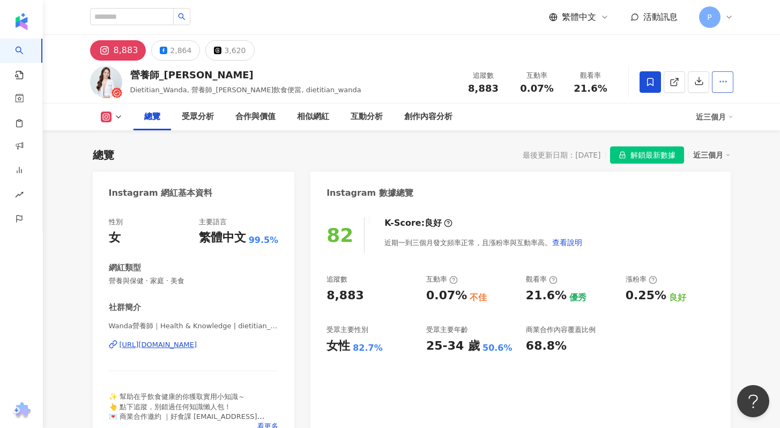
click at [727, 81] on button "button" at bounding box center [722, 81] width 21 height 21
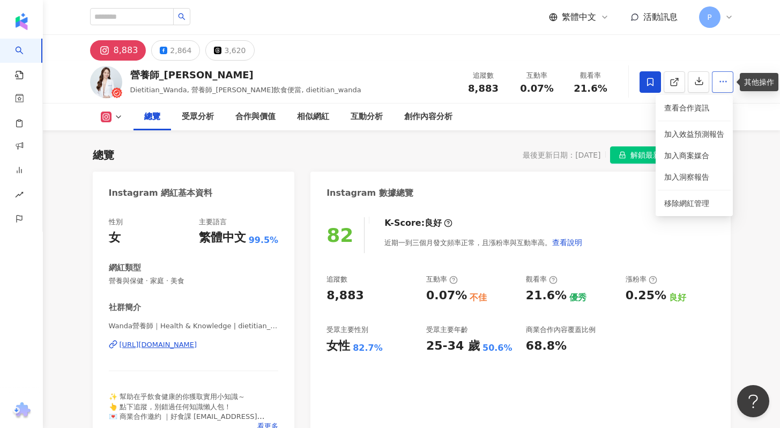
click at [728, 80] on button "button" at bounding box center [722, 81] width 21 height 21
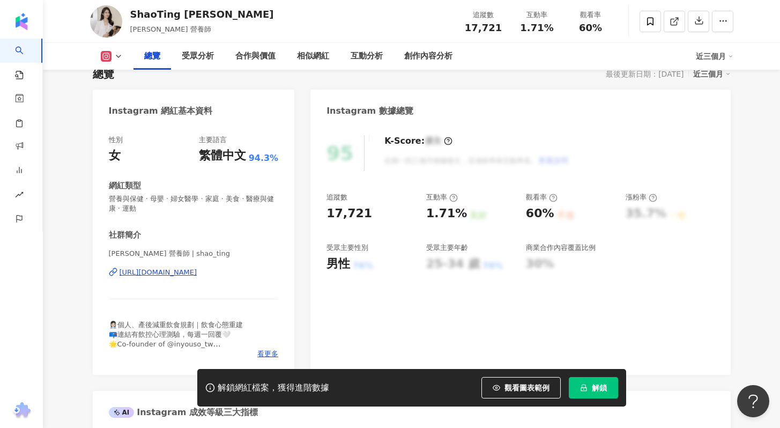
scroll to position [79, 0]
click at [716, 25] on button "button" at bounding box center [722, 21] width 21 height 21
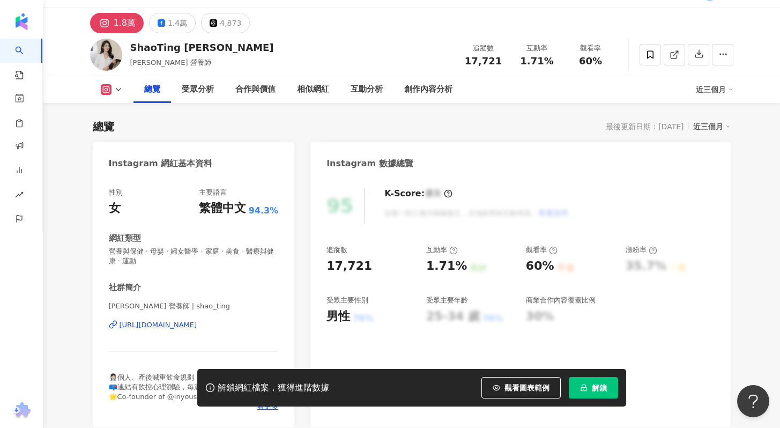
scroll to position [154, 0]
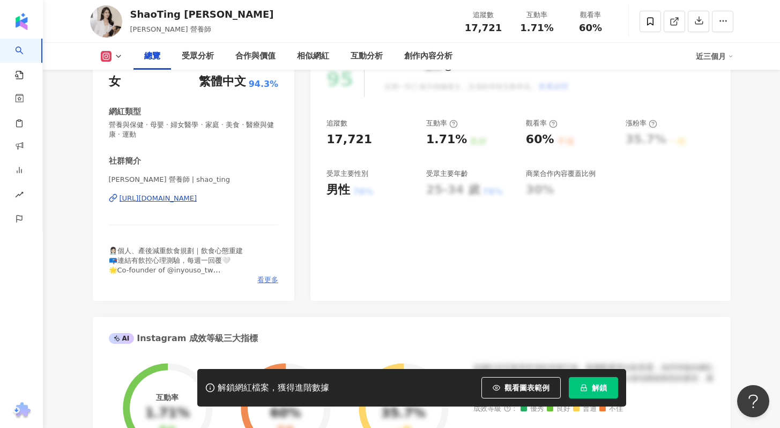
click at [265, 282] on span "看更多" at bounding box center [267, 280] width 21 height 10
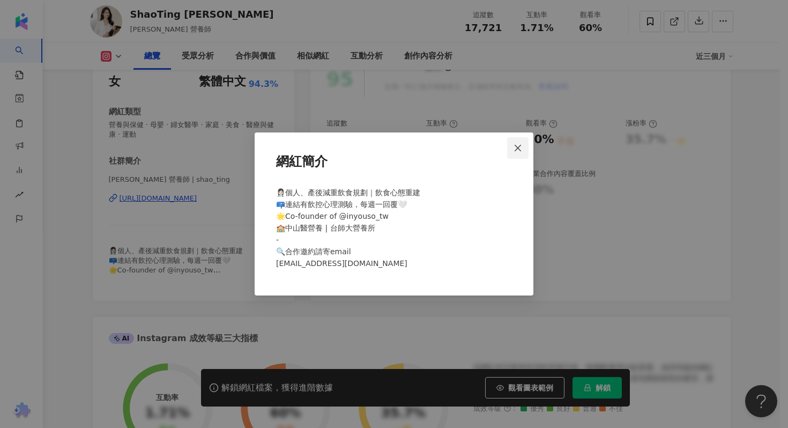
click at [523, 149] on span "Close" at bounding box center [517, 148] width 21 height 9
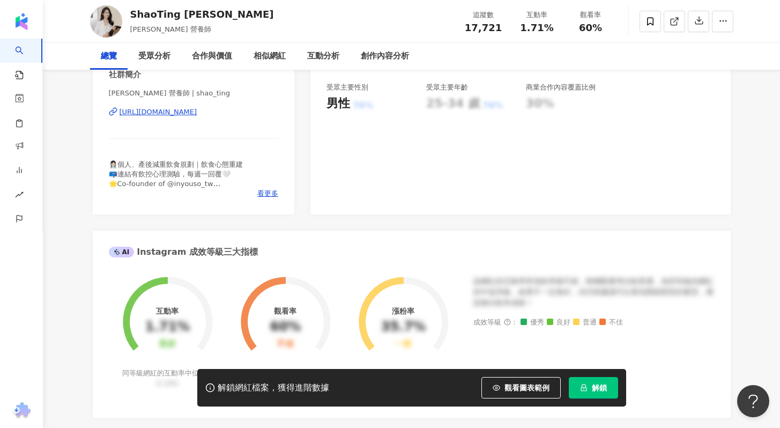
scroll to position [0, 0]
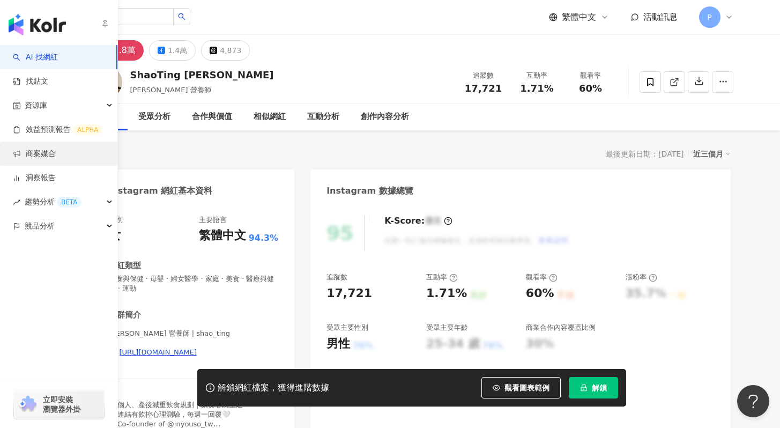
click at [50, 158] on link "商案媒合" at bounding box center [34, 153] width 43 height 11
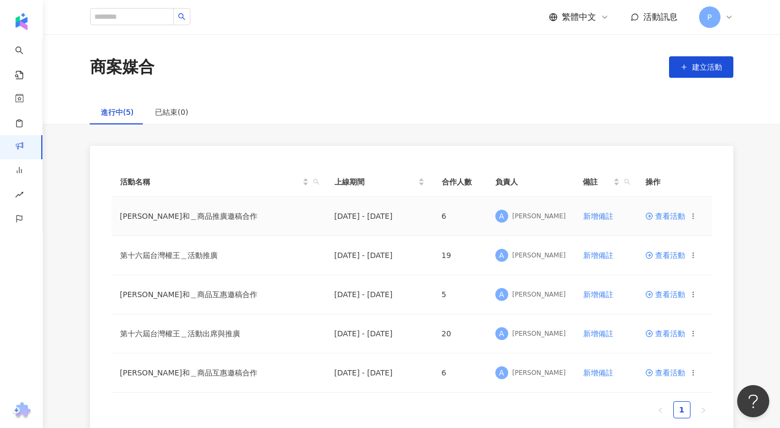
click at [666, 219] on span "查看活動" at bounding box center [665, 216] width 40 height 8
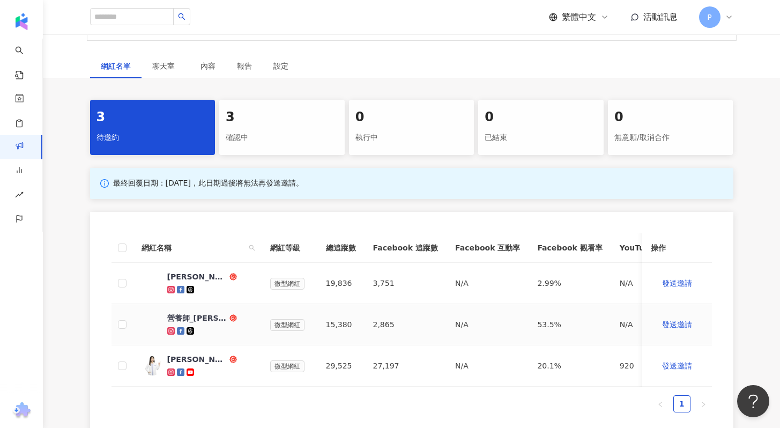
scroll to position [261, 0]
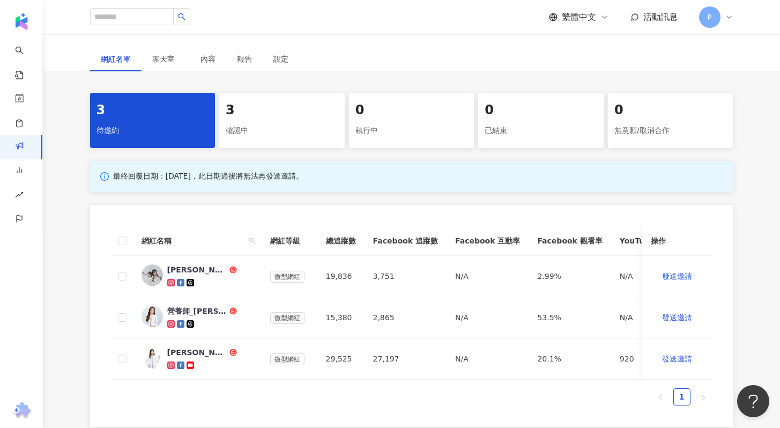
click at [265, 126] on div "確認中" at bounding box center [282, 131] width 113 height 18
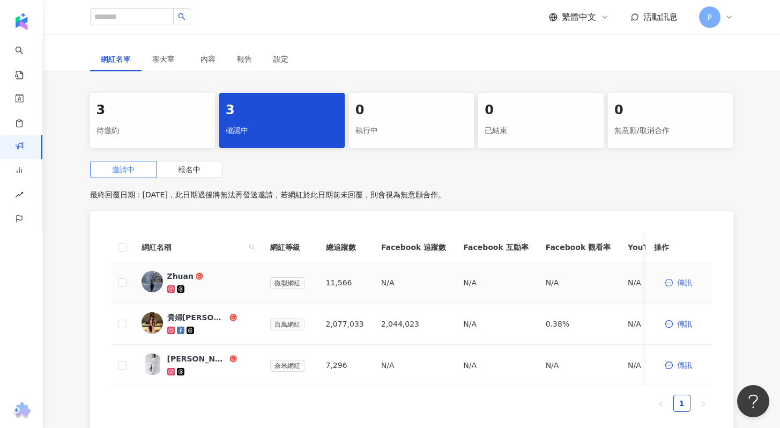
click at [681, 278] on span "傳訊" at bounding box center [684, 282] width 15 height 9
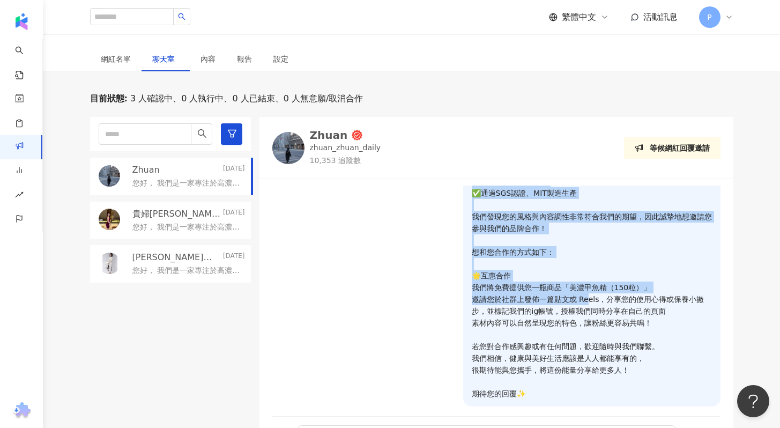
scroll to position [70, 0]
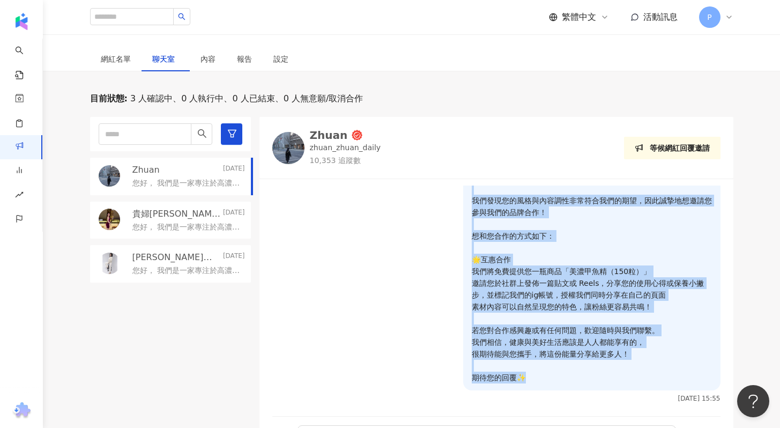
drag, startPoint x: 465, startPoint y: 199, endPoint x: 570, endPoint y: 378, distance: 206.8
click at [570, 378] on p "您好， 我們是一家專注於高濃縮營養補給的甲魚精品牌💪✨ ✅蝦皮五星賣場，銷售萬瓶以上 ✅與中醫診所合作洽談 ✅通過SGS認證、MIT製造生產 我們發現您的風格…" at bounding box center [592, 253] width 240 height 259
copy p "您好， 我們是一家專注於高濃縮營養補給的甲魚精品牌💪✨ ✅蝦皮五星賣場，銷售萬瓶以上 ✅與中醫診所合作洽談 ✅通過SGS認證、MIT製造生產 我們發現您的風格…"
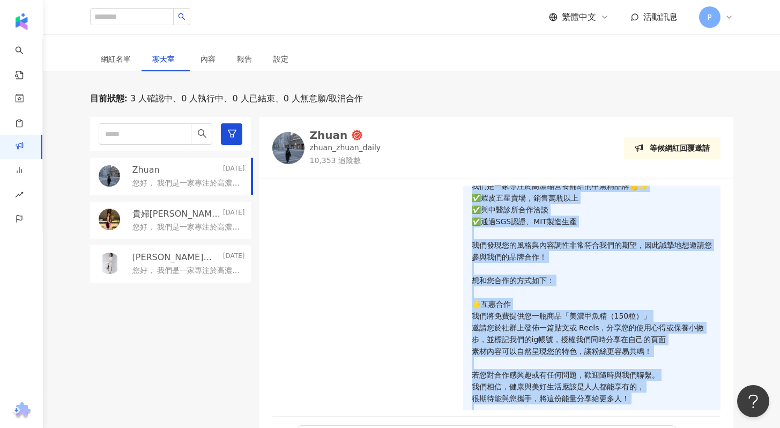
scroll to position [0, 0]
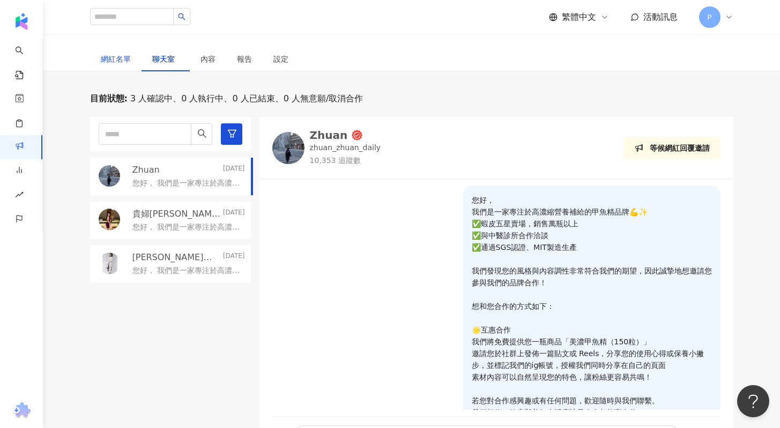
click at [117, 56] on div "網紅名單" at bounding box center [116, 59] width 30 height 12
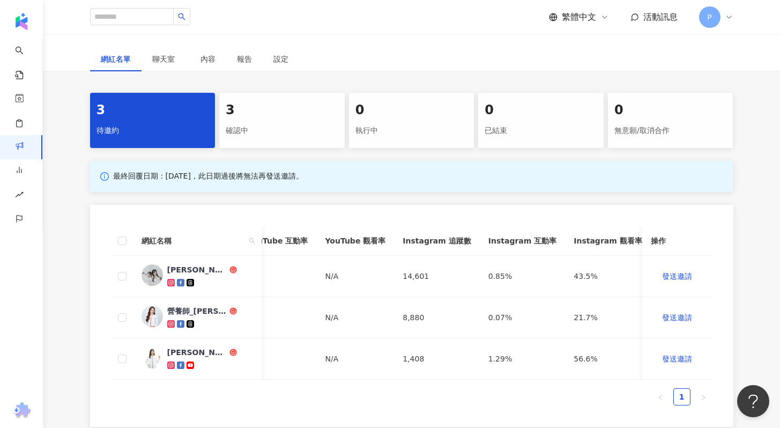
scroll to position [0, 466]
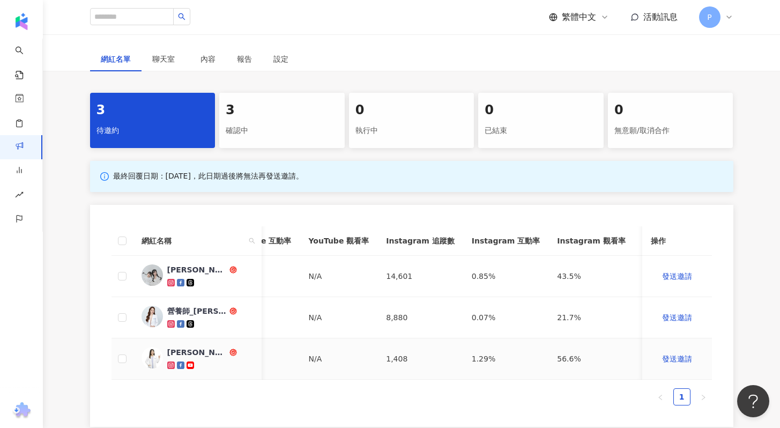
click at [205, 354] on div "林俐岑營養師的小天地" at bounding box center [197, 352] width 60 height 11
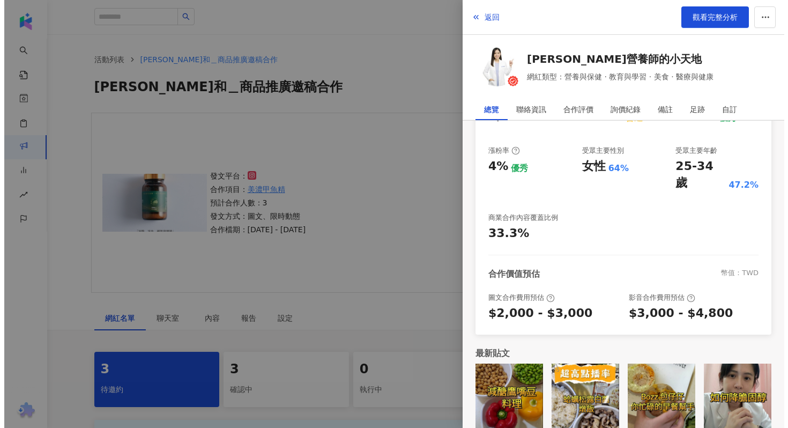
scroll to position [234, 0]
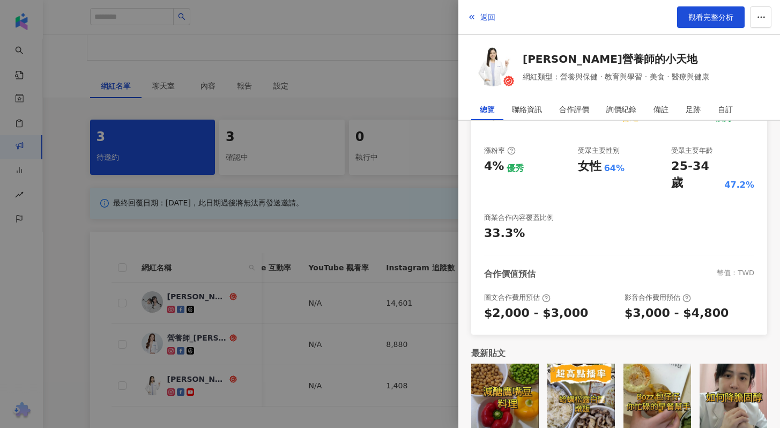
click at [364, 188] on div at bounding box center [390, 214] width 780 height 428
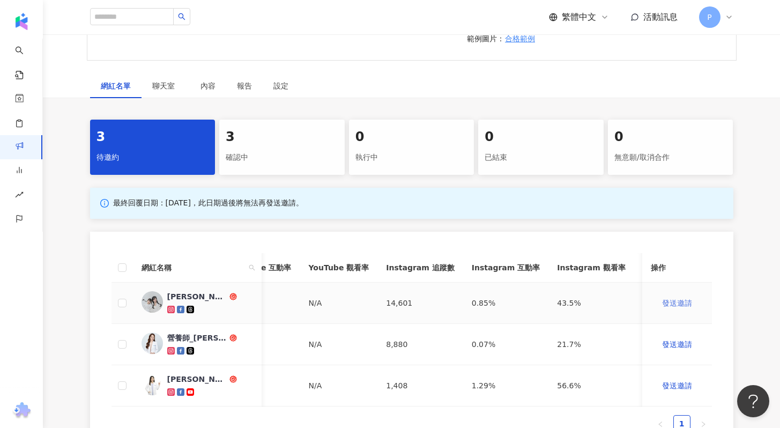
click at [674, 302] on span "發送邀請" at bounding box center [677, 303] width 30 height 9
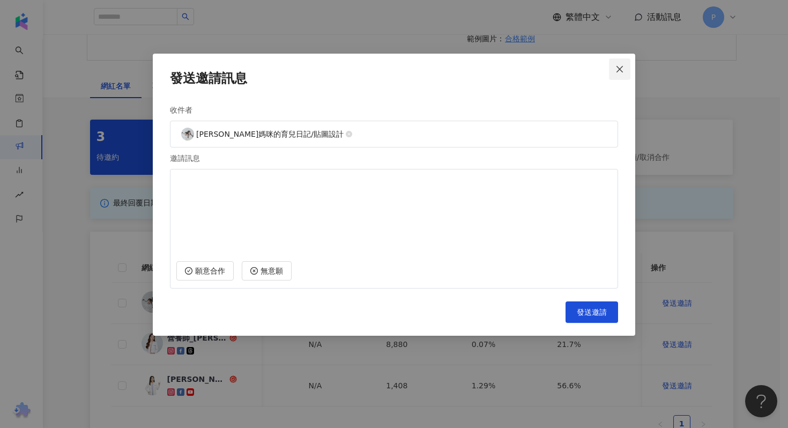
click at [621, 71] on icon "close" at bounding box center [619, 68] width 6 height 6
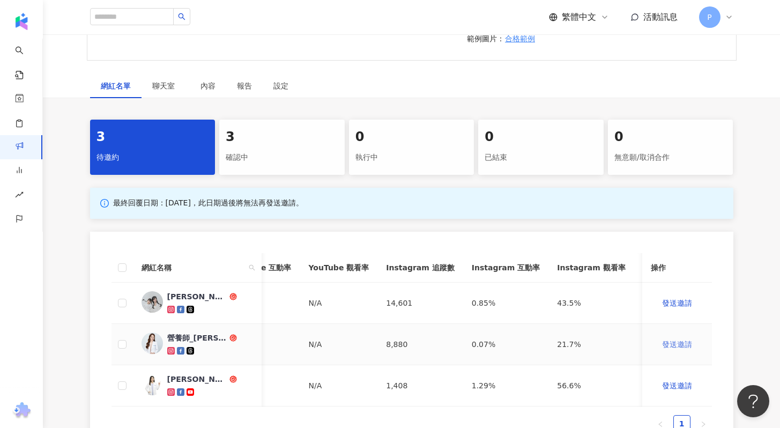
click at [679, 345] on span "發送邀請" at bounding box center [677, 344] width 30 height 9
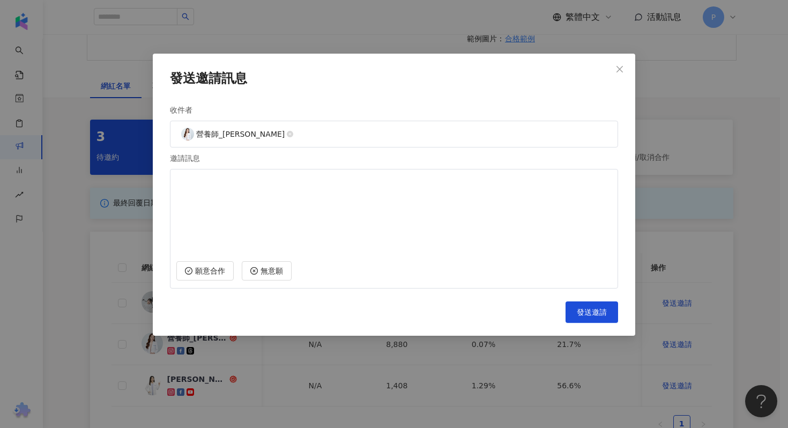
click at [351, 223] on textarea at bounding box center [393, 213] width 435 height 79
paste textarea "**********"
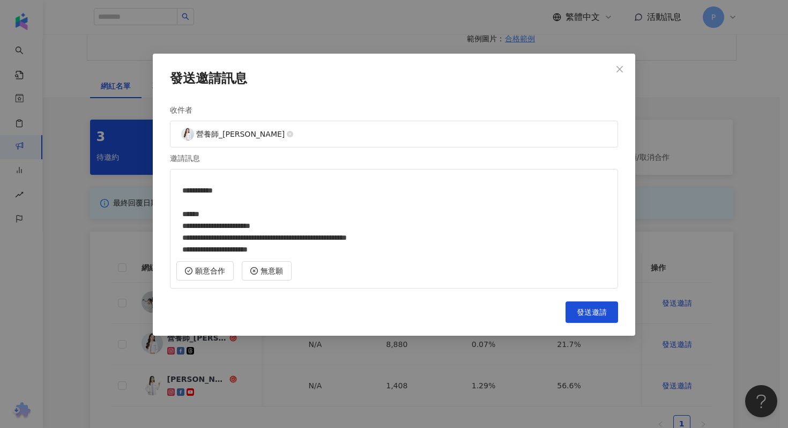
click at [203, 213] on textarea "**********" at bounding box center [393, 213] width 435 height 79
drag, startPoint x: 207, startPoint y: 213, endPoint x: 191, endPoint y: 213, distance: 16.1
click at [191, 213] on textarea "**********" at bounding box center [393, 213] width 435 height 79
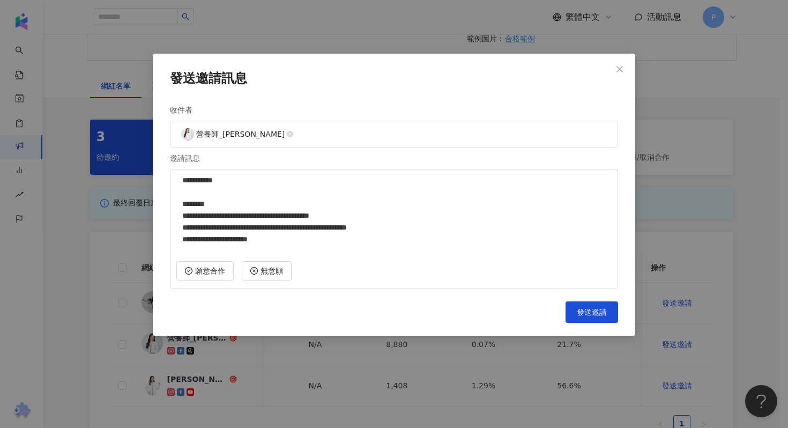
scroll to position [100, 0]
click at [308, 229] on textarea "**********" at bounding box center [393, 213] width 435 height 79
drag, startPoint x: 309, startPoint y: 227, endPoint x: 282, endPoint y: 229, distance: 26.9
click at [282, 229] on textarea "**********" at bounding box center [393, 213] width 435 height 79
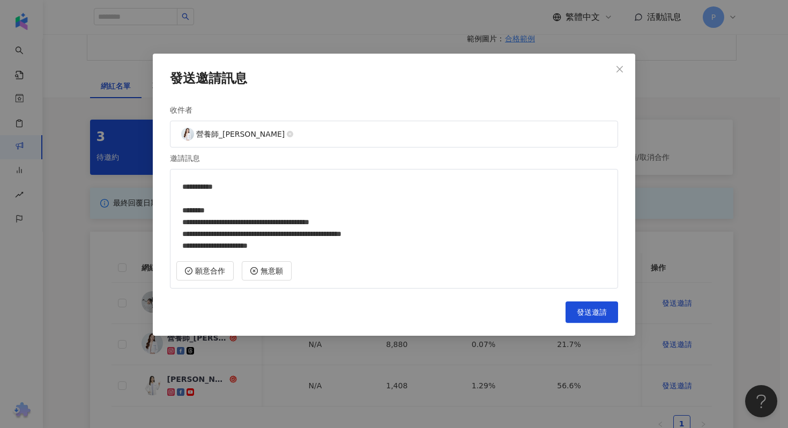
scroll to position [0, 0]
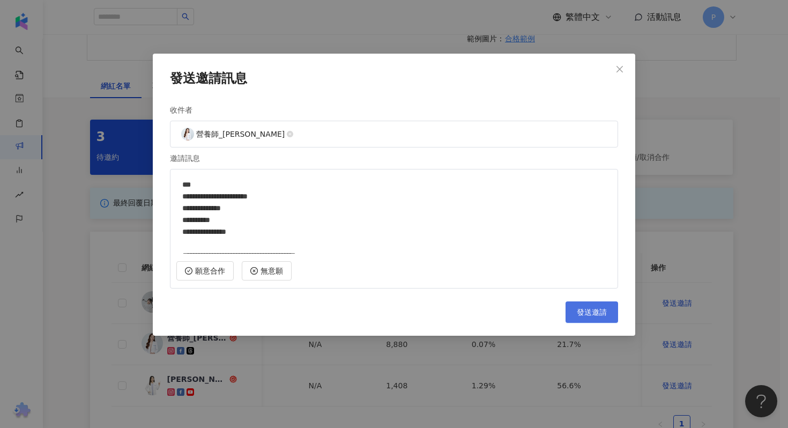
type textarea "**********"
click at [589, 313] on span "發送邀請" at bounding box center [592, 312] width 30 height 9
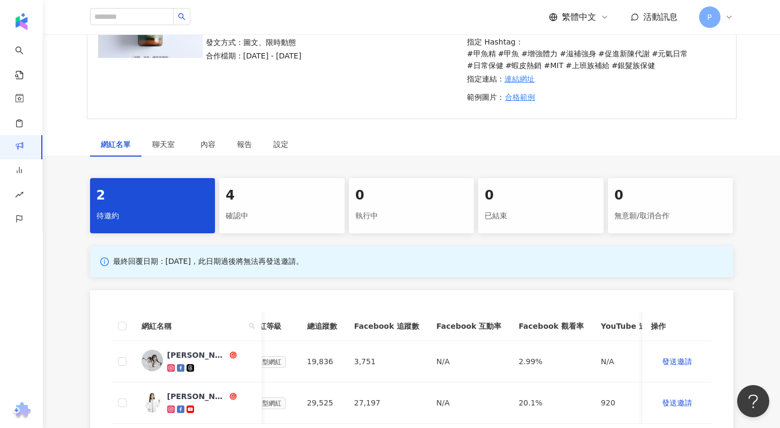
scroll to position [176, 0]
click at [256, 218] on div "確認中" at bounding box center [282, 215] width 113 height 18
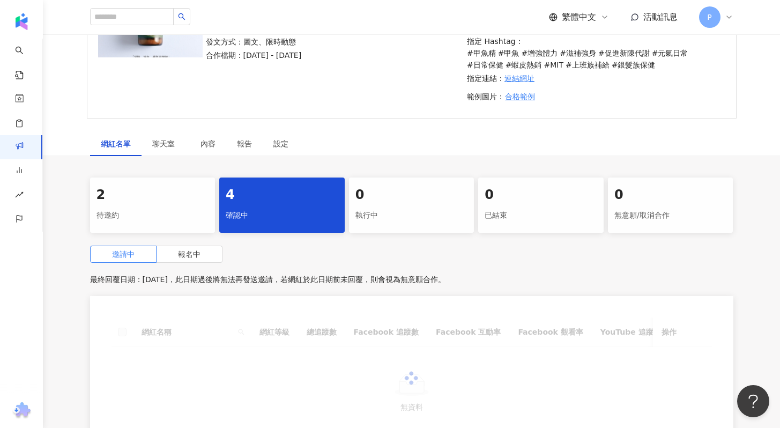
scroll to position [334, 0]
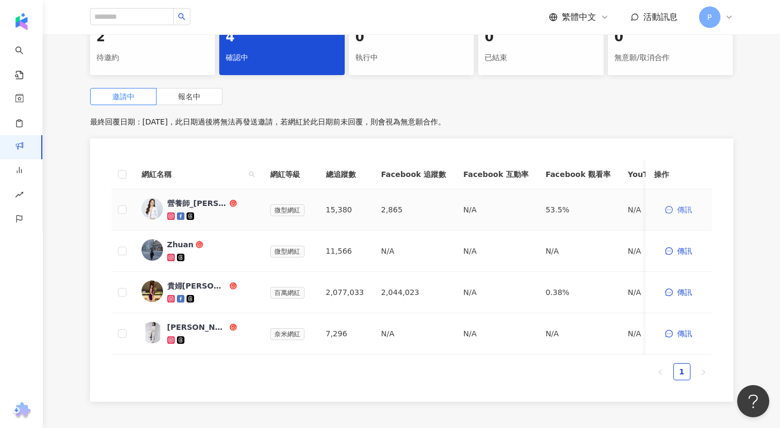
click at [675, 213] on button "傳訊" at bounding box center [678, 209] width 49 height 21
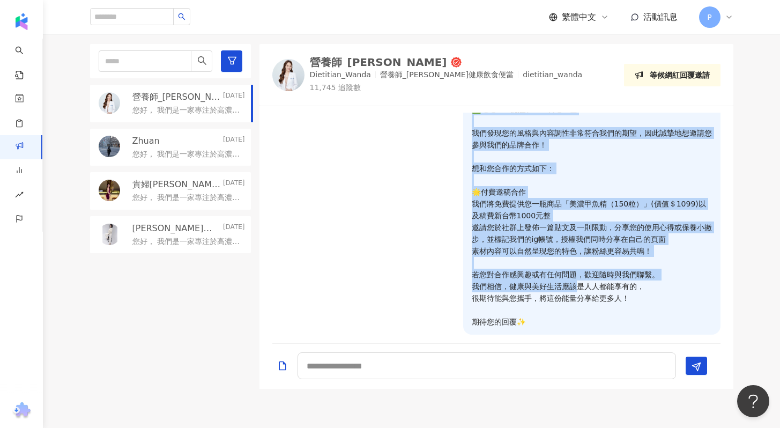
scroll to position [82, 0]
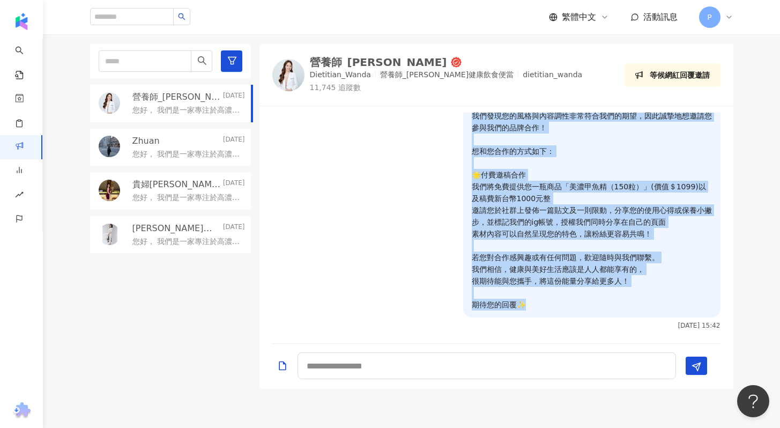
drag, startPoint x: 464, startPoint y: 125, endPoint x: 570, endPoint y: 324, distance: 225.6
click at [570, 324] on div "您好， 我們是一家專注於高濃縮營養補給的甲魚精品牌💪✨ ✅蝦皮五星賣場，銷售萬瓶以上 ✅與中醫診所合作洽談 ✅通過SGS認證、MIT製造生產 我們發現您的風格…" at bounding box center [496, 180] width 448 height 299
copy p "您好， 我們是一家專注於高濃縮營養補給的甲魚精品牌💪✨ ✅蝦皮五星賣場，銷售萬瓶以上 ✅與中醫診所合作洽談 ✅通過SGS認證、MIT製造生產 我們發現您的風格…"
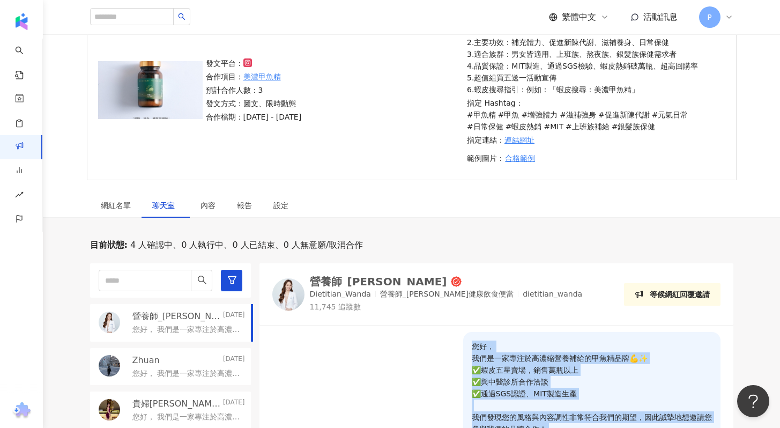
scroll to position [0, 0]
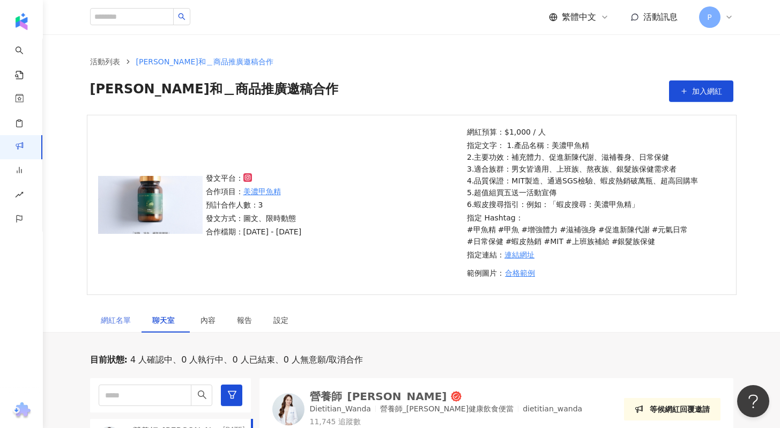
click at [115, 310] on div "網紅名單" at bounding box center [115, 320] width 51 height 25
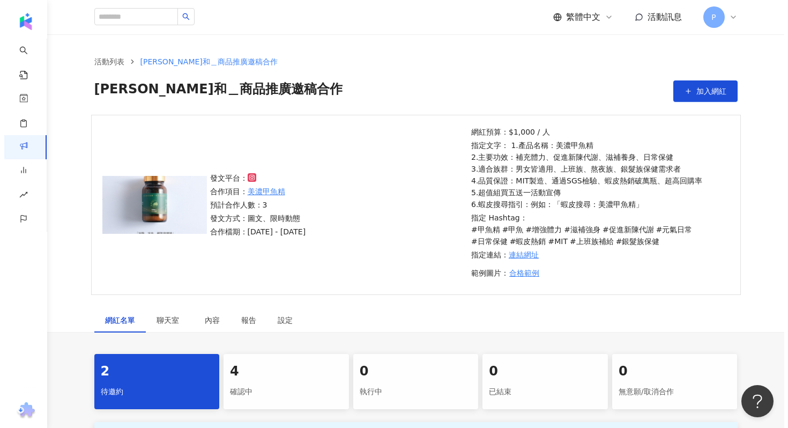
scroll to position [352, 0]
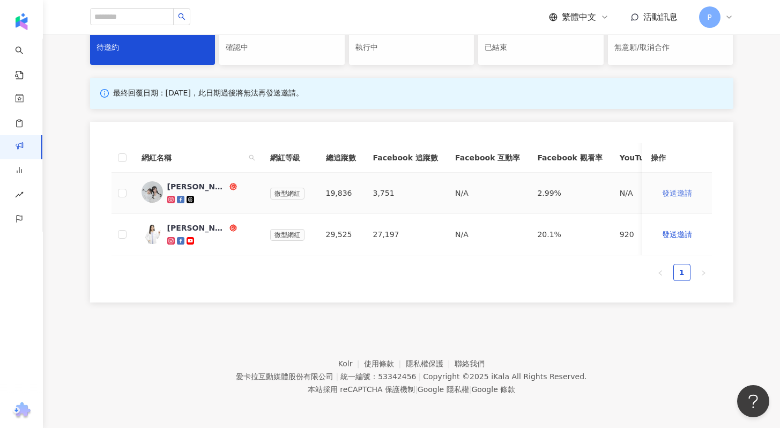
click at [687, 189] on span "發送邀請" at bounding box center [677, 193] width 30 height 9
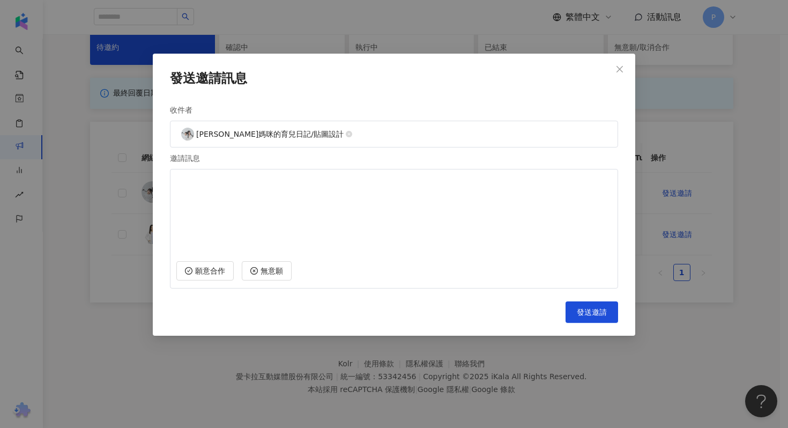
click at [292, 192] on textarea at bounding box center [393, 213] width 435 height 79
paste textarea "**********"
type textarea "**********"
click at [588, 315] on span "發送邀請" at bounding box center [592, 312] width 30 height 9
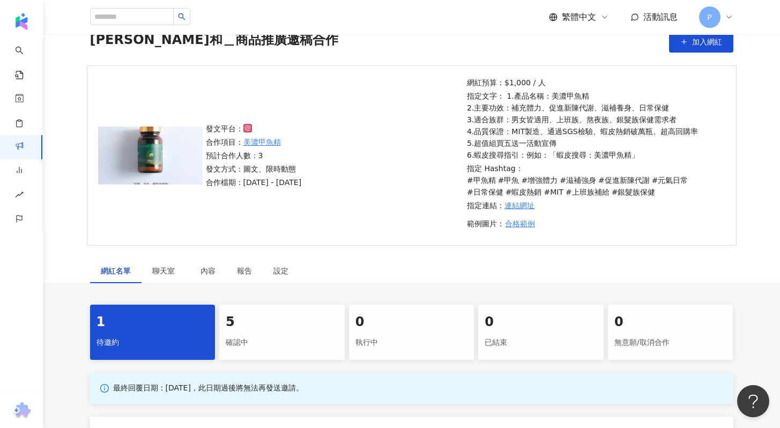
scroll to position [311, 0]
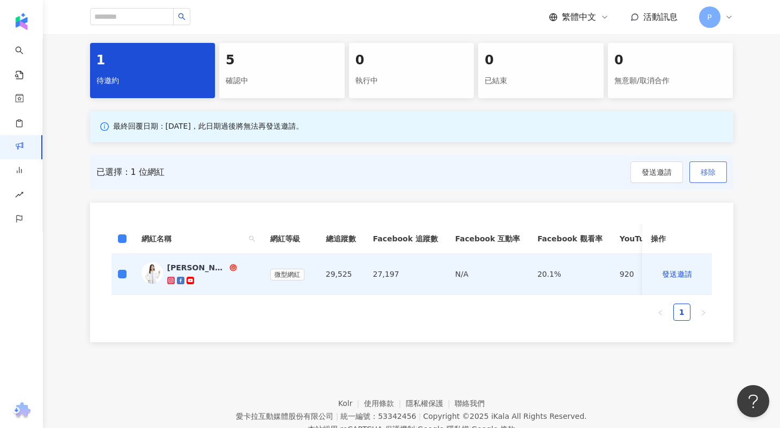
click at [699, 177] on button "移除" at bounding box center [708, 171] width 38 height 21
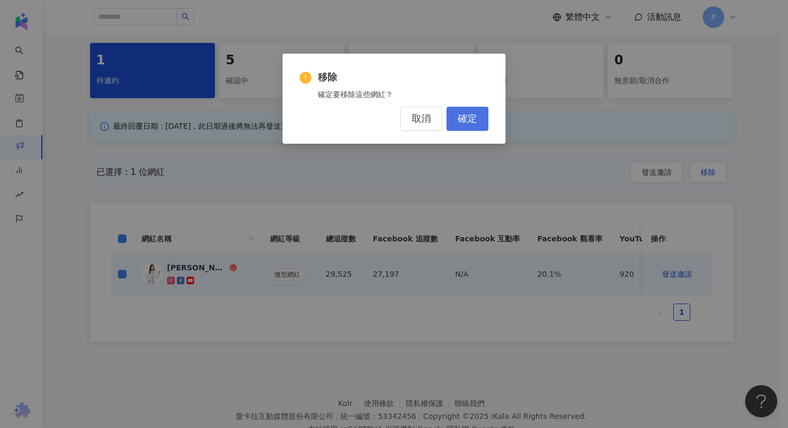
click at [475, 118] on span "確定" at bounding box center [467, 119] width 19 height 12
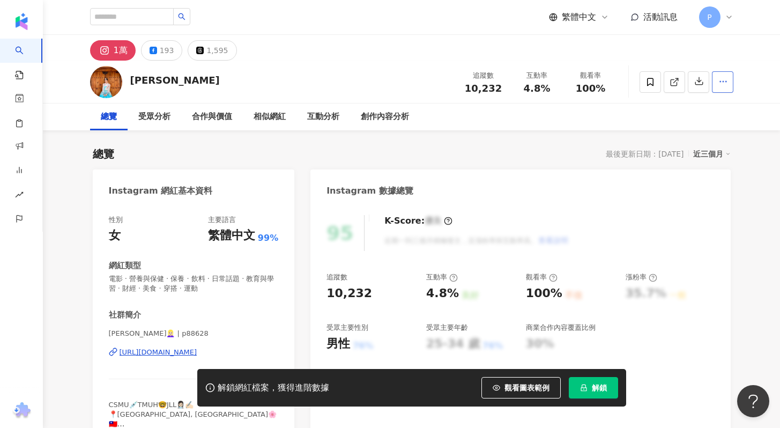
click at [728, 83] on button "button" at bounding box center [722, 81] width 21 height 21
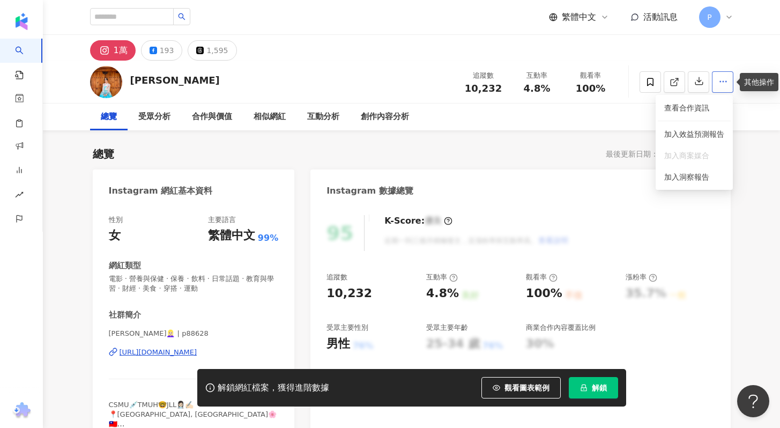
click at [728, 83] on button "button" at bounding box center [722, 81] width 21 height 21
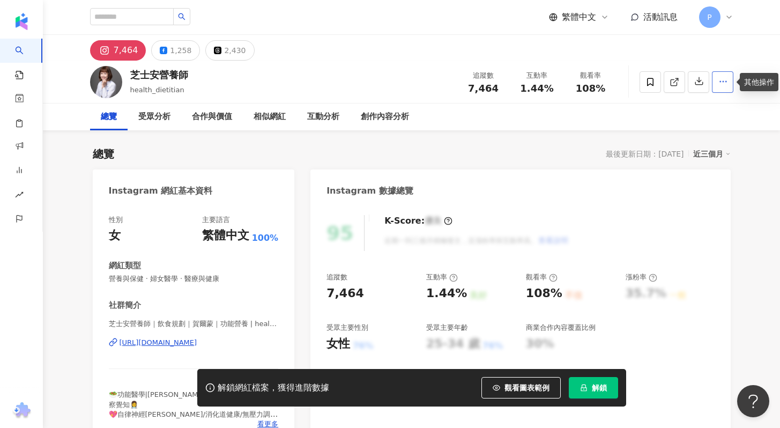
click at [723, 83] on icon "button" at bounding box center [723, 82] width 10 height 10
click at [722, 89] on button "button" at bounding box center [722, 81] width 21 height 21
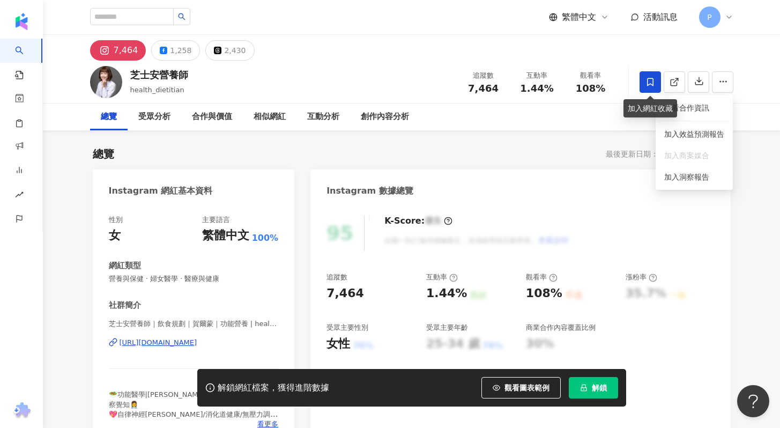
click at [644, 84] on span at bounding box center [649, 81] width 21 height 21
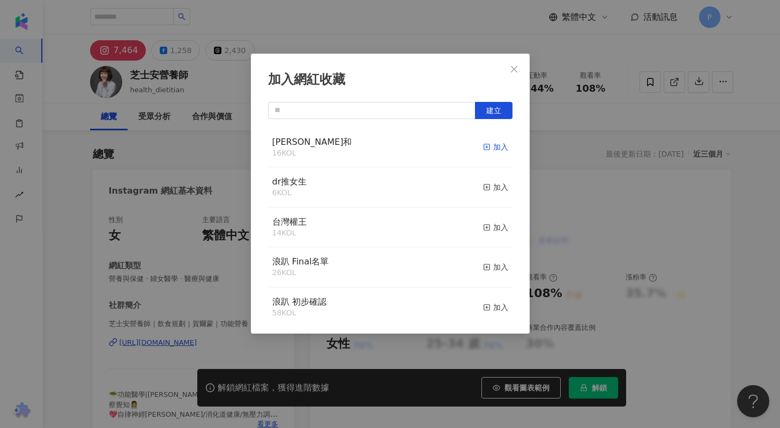
click at [483, 147] on div "加入" at bounding box center [495, 147] width 25 height 12
click at [516, 71] on icon "close" at bounding box center [514, 68] width 6 height 6
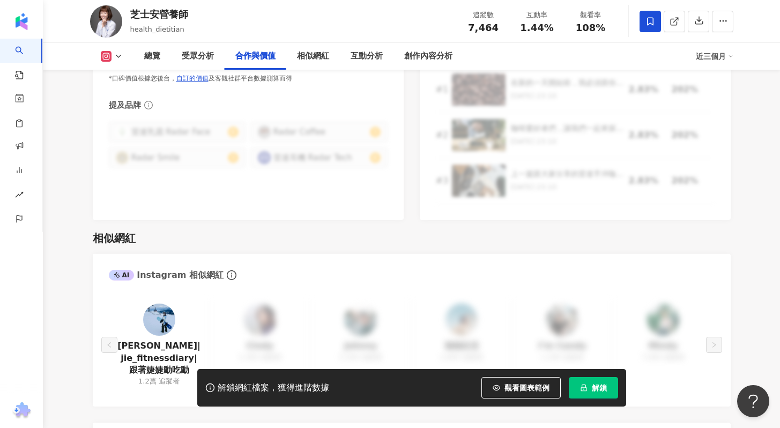
scroll to position [1622, 0]
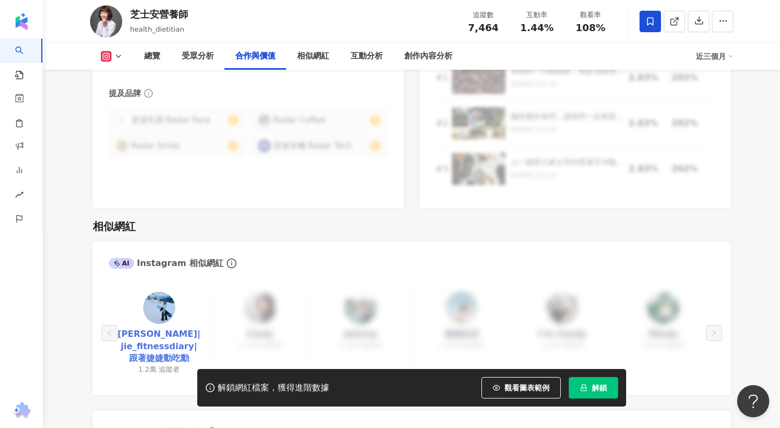
click at [140, 336] on link "婕婕 Jie|jie_fitnessdiary|跟著婕婕動吃動" at bounding box center [159, 346] width 84 height 36
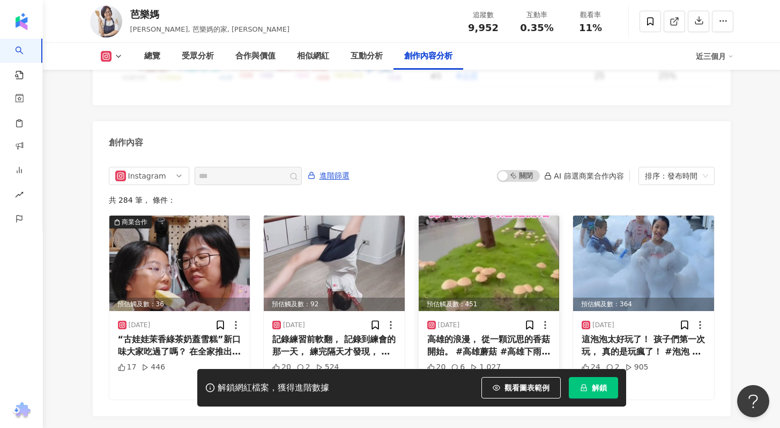
scroll to position [3275, 0]
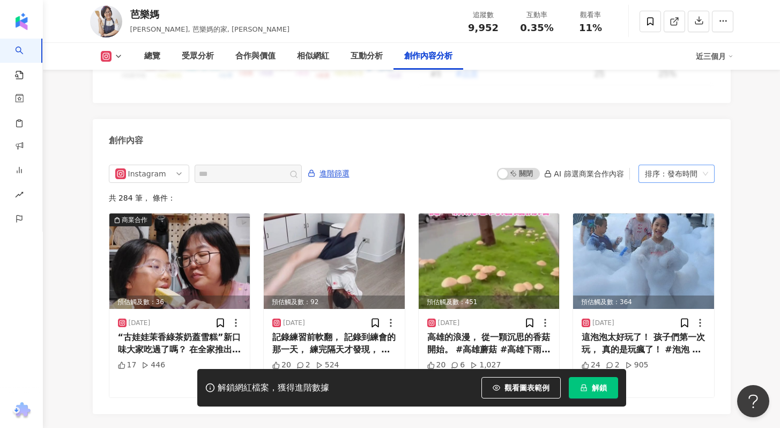
click at [657, 165] on div "排序：發布時間" at bounding box center [672, 173] width 54 height 17
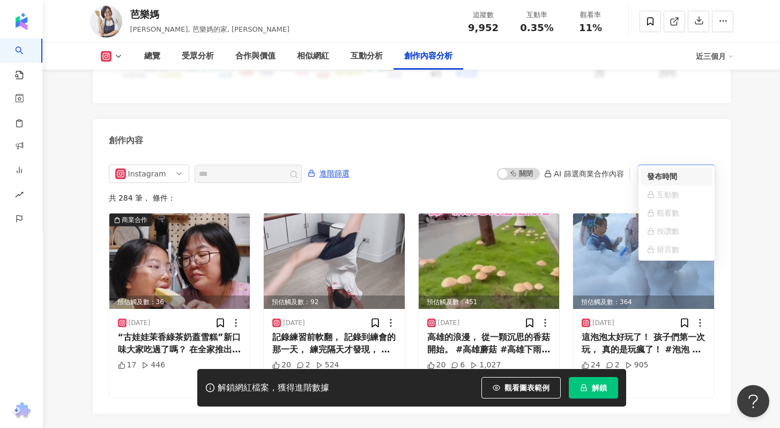
click at [657, 165] on div "排序：發布時間" at bounding box center [672, 173] width 54 height 17
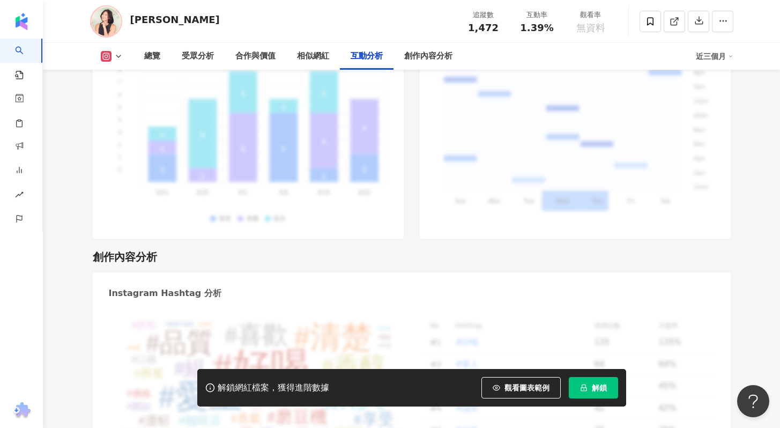
scroll to position [3342, 0]
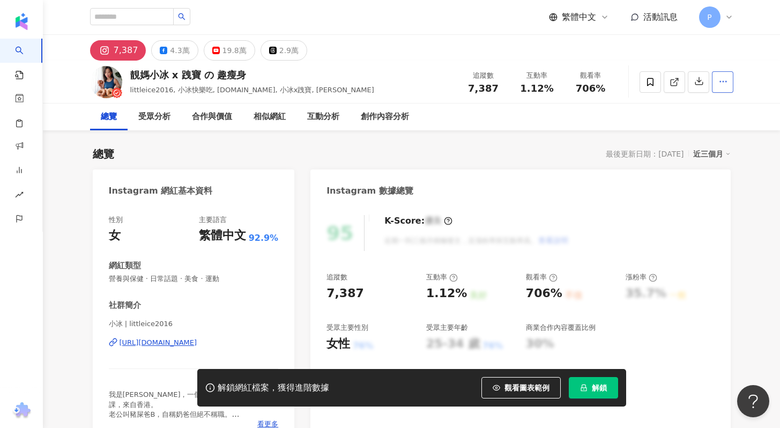
click at [731, 79] on button "button" at bounding box center [722, 81] width 21 height 21
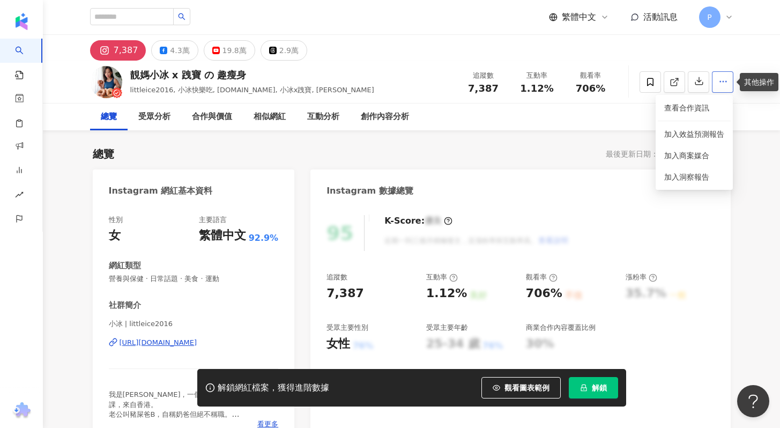
click at [731, 79] on button "button" at bounding box center [722, 81] width 21 height 21
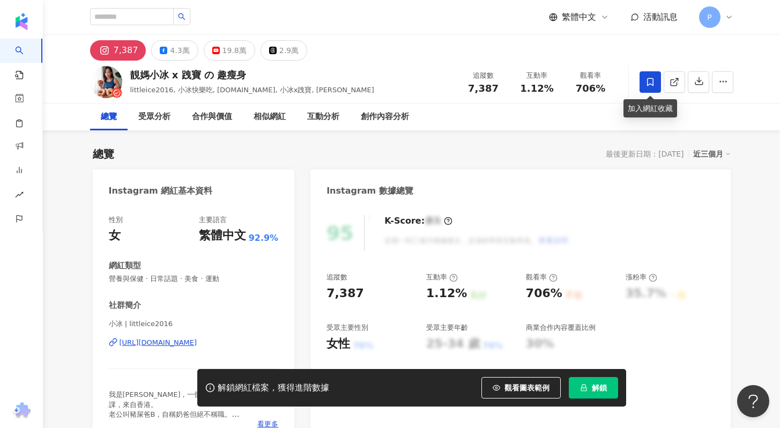
click at [649, 86] on span at bounding box center [649, 81] width 21 height 21
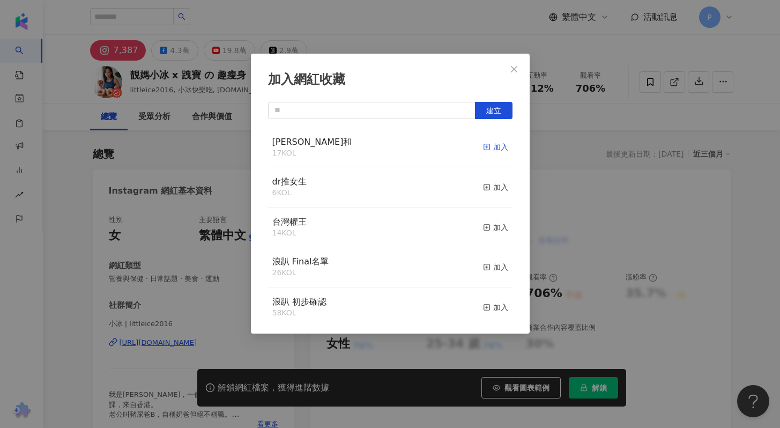
click at [496, 148] on div "加入" at bounding box center [495, 147] width 25 height 12
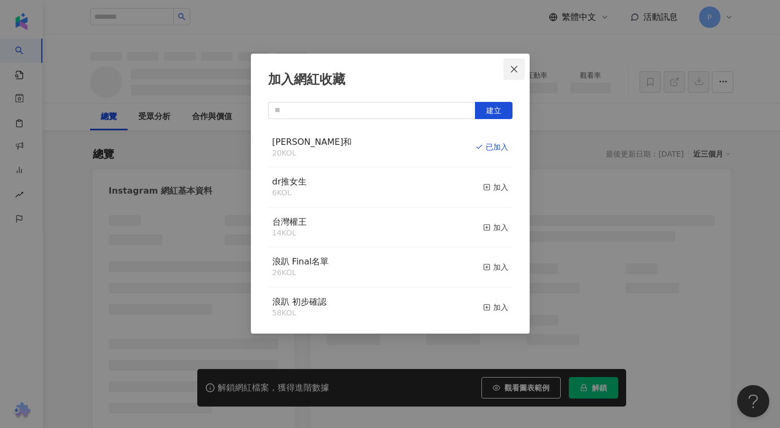
click at [514, 69] on icon "close" at bounding box center [514, 68] width 6 height 6
click at [519, 75] on div "加入網紅收藏 建立 耘和 20 KOL 已加入 dr推女生 6 KOL 加入 台灣權王 14 KOL 加入 浪趴 Final名單 26 KOL 加入 浪趴 初…" at bounding box center [390, 214] width 780 height 428
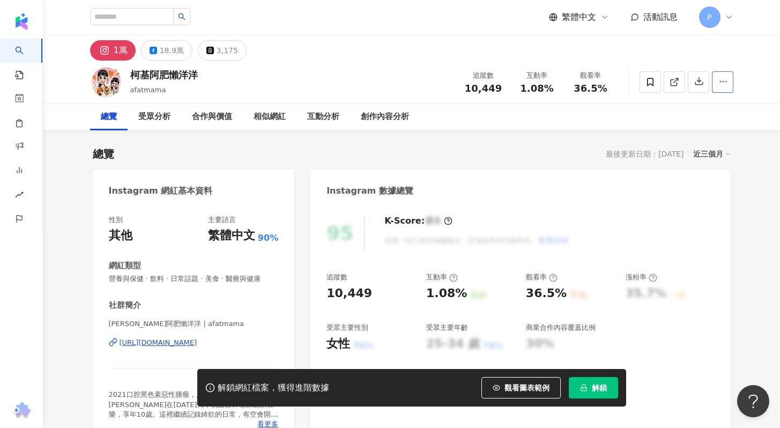
click at [718, 88] on button "button" at bounding box center [722, 81] width 21 height 21
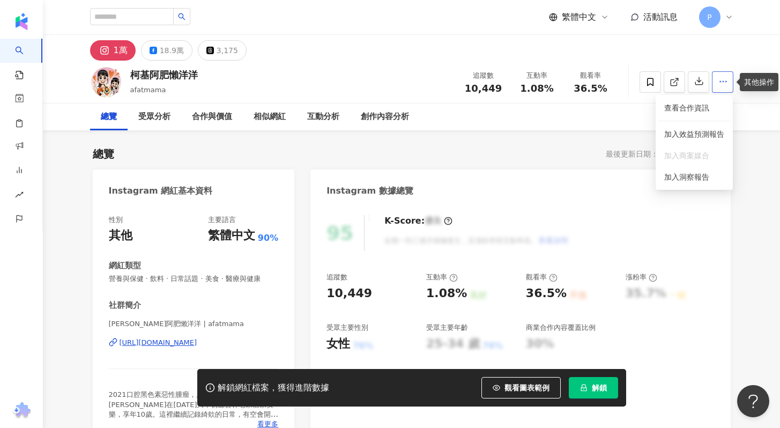
click at [718, 88] on button "button" at bounding box center [722, 81] width 21 height 21
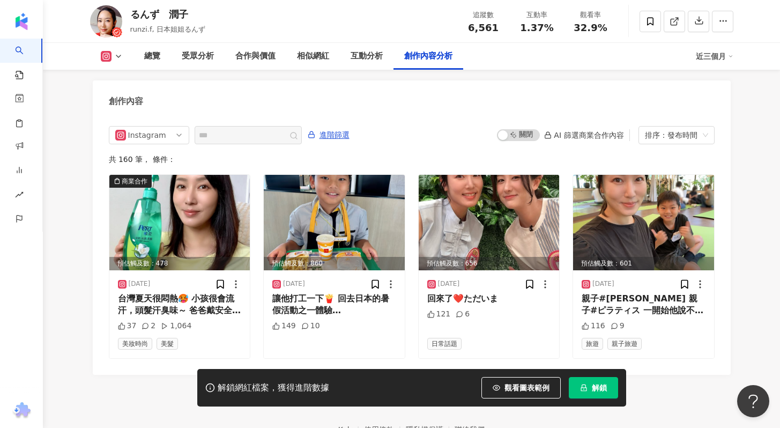
scroll to position [3372, 0]
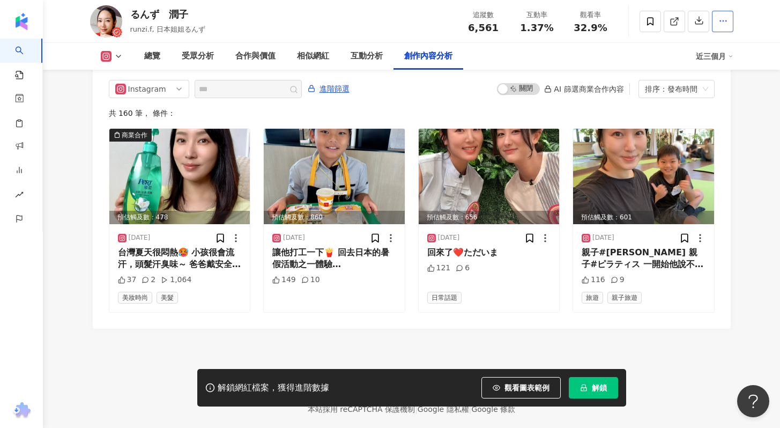
click at [717, 19] on button "button" at bounding box center [722, 21] width 21 height 21
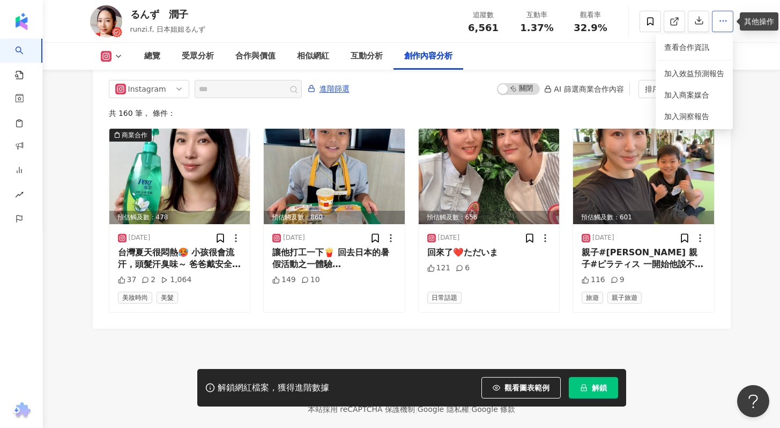
click at [717, 19] on button "button" at bounding box center [722, 21] width 21 height 21
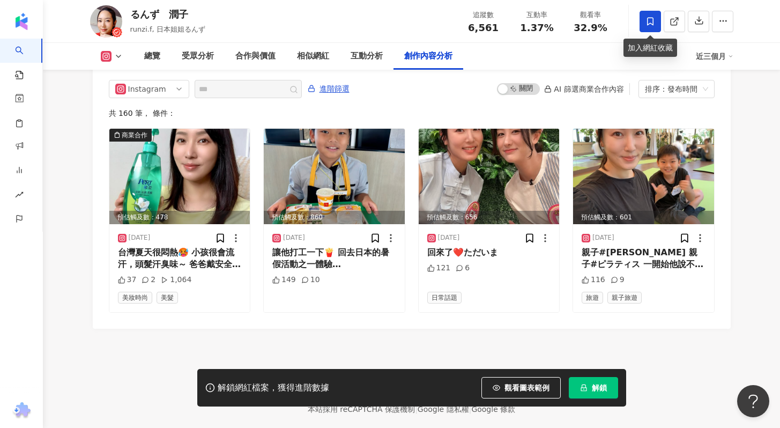
click at [659, 27] on span at bounding box center [649, 21] width 21 height 21
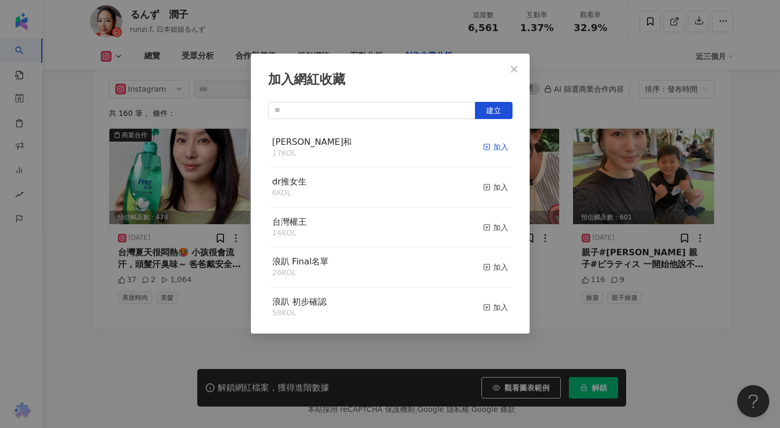
click at [488, 144] on div "加入" at bounding box center [495, 147] width 25 height 12
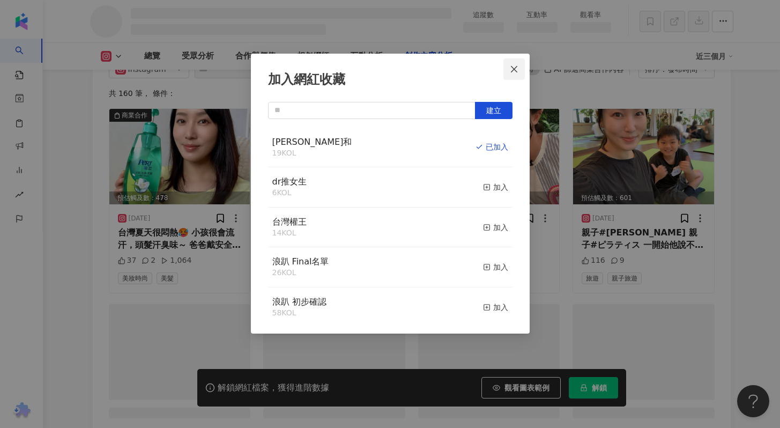
scroll to position [2933, 0]
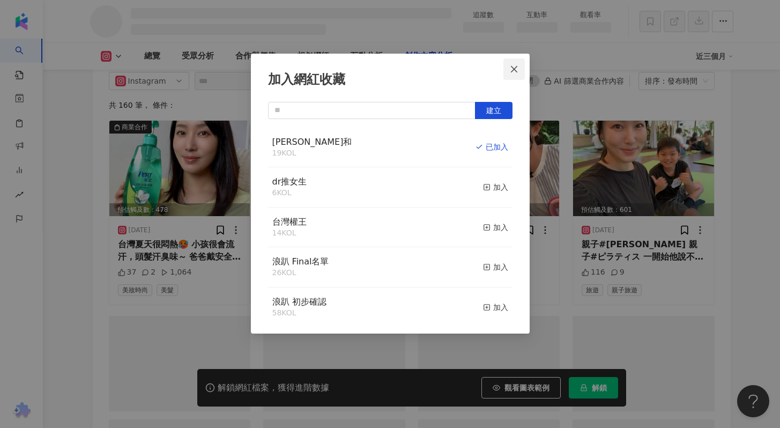
click at [519, 71] on span "Close" at bounding box center [513, 69] width 21 height 9
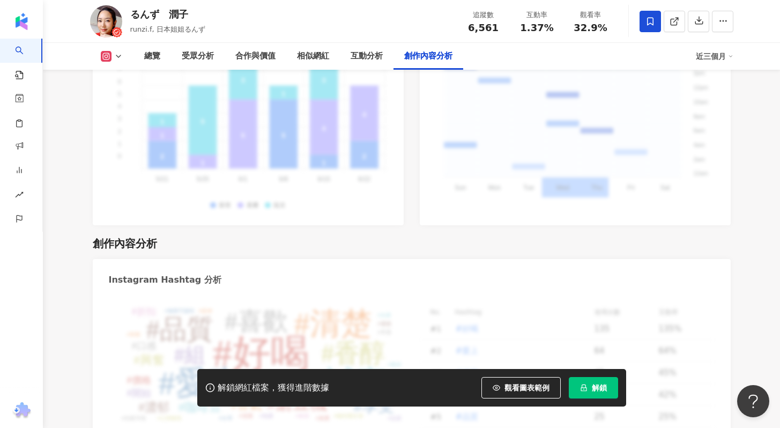
scroll to position [3360, 0]
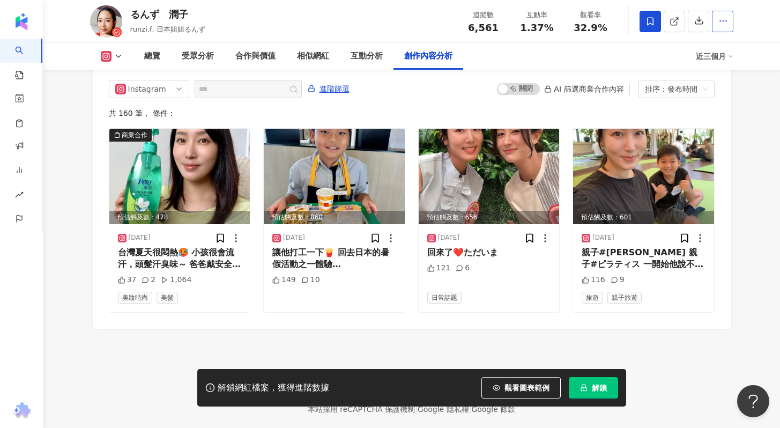
click at [728, 21] on button "button" at bounding box center [722, 21] width 21 height 21
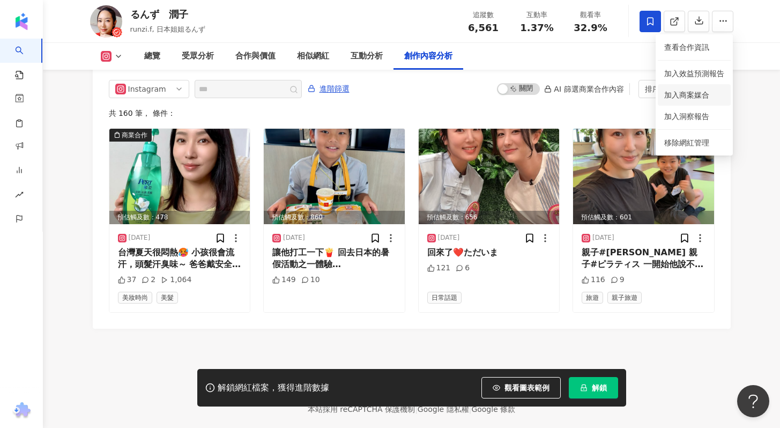
click at [677, 95] on span "加入商案媒合" at bounding box center [686, 95] width 45 height 9
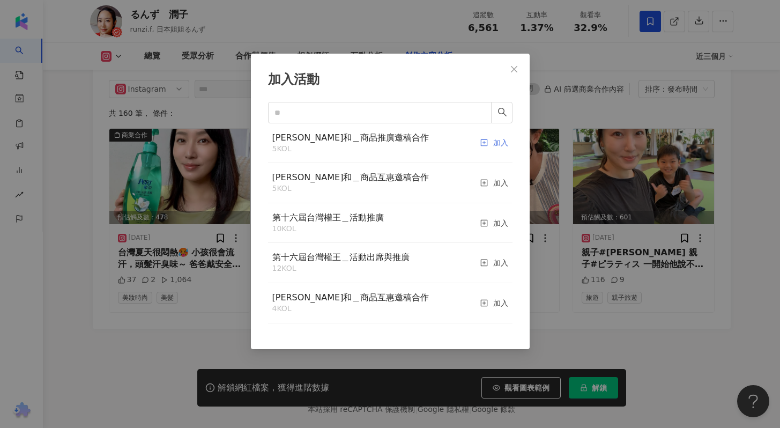
click at [491, 143] on div "加入" at bounding box center [494, 143] width 28 height 23
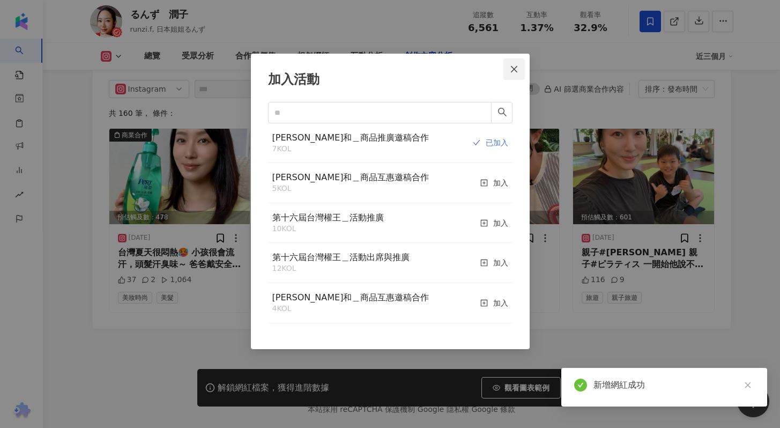
click at [519, 70] on span "Close" at bounding box center [513, 69] width 21 height 9
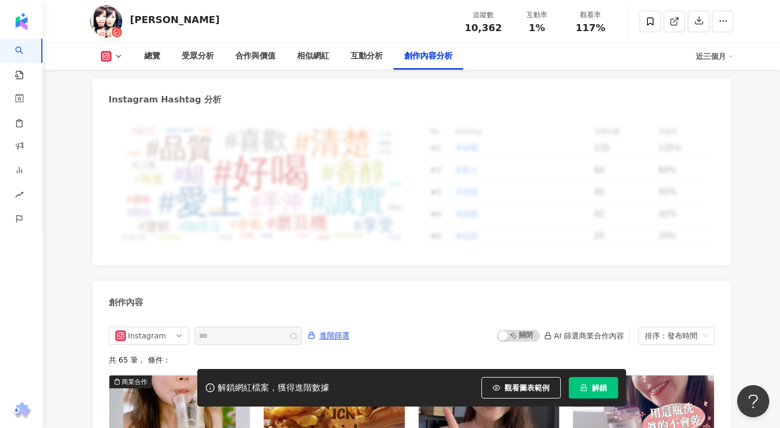
scroll to position [3300, 0]
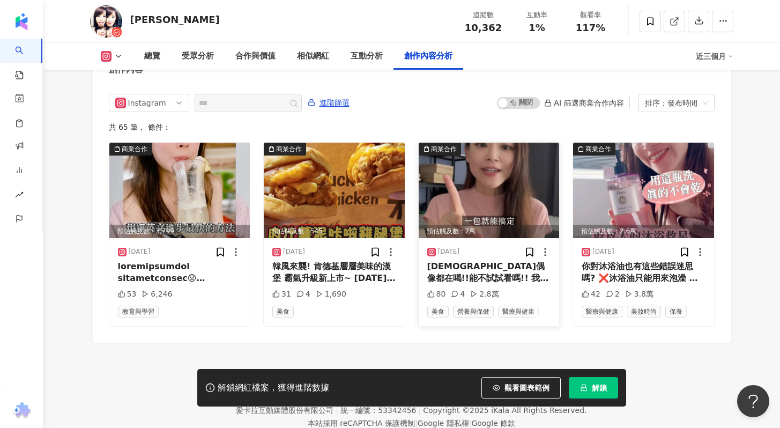
click at [449, 266] on div "[DEMOGRAPHIC_DATA]偶像都在喝!!能不試試看嗎!! 我雖然看起來不胖 但我就是傳說中的泡芙人😅 超愛吃高熱量食物、吃得又多 體脂逼近30%😌 …" at bounding box center [489, 272] width 124 height 24
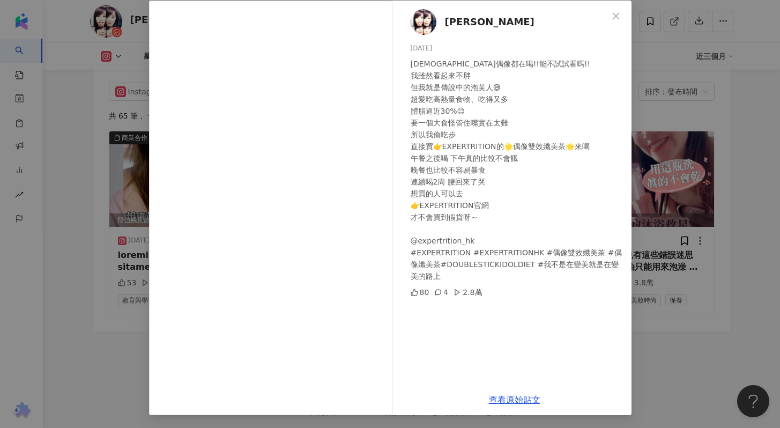
scroll to position [3326, 0]
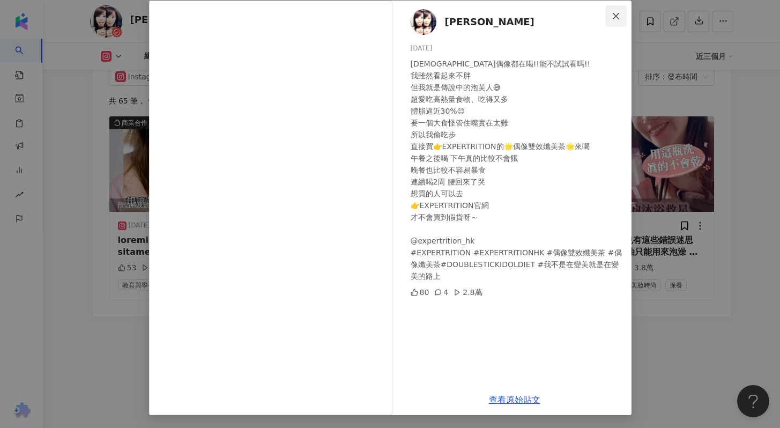
click at [619, 16] on span "Close" at bounding box center [615, 16] width 21 height 9
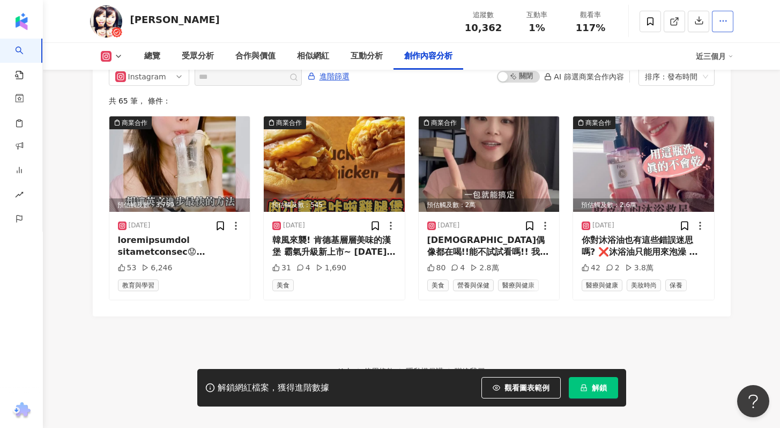
click at [716, 25] on button "button" at bounding box center [722, 21] width 21 height 21
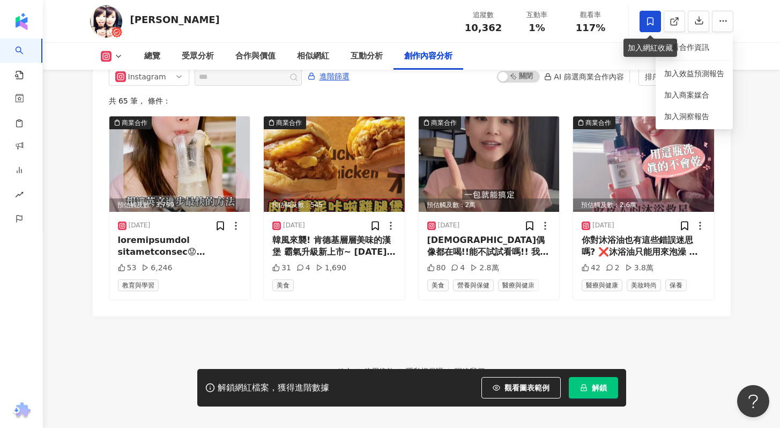
click at [652, 23] on icon at bounding box center [650, 22] width 10 height 10
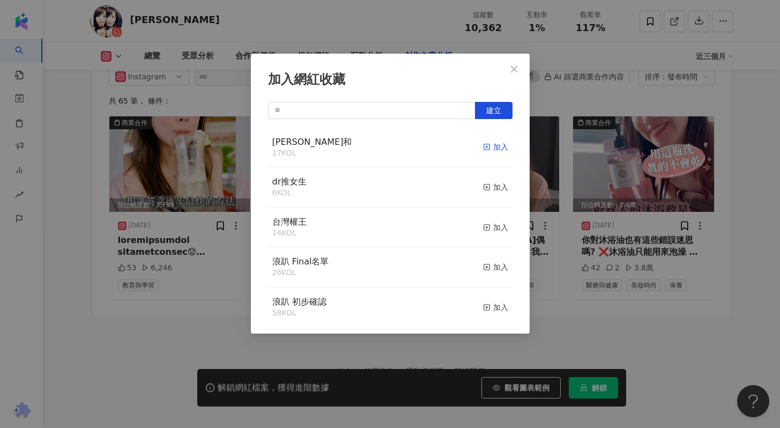
click at [483, 146] on icon "button" at bounding box center [487, 147] width 8 height 8
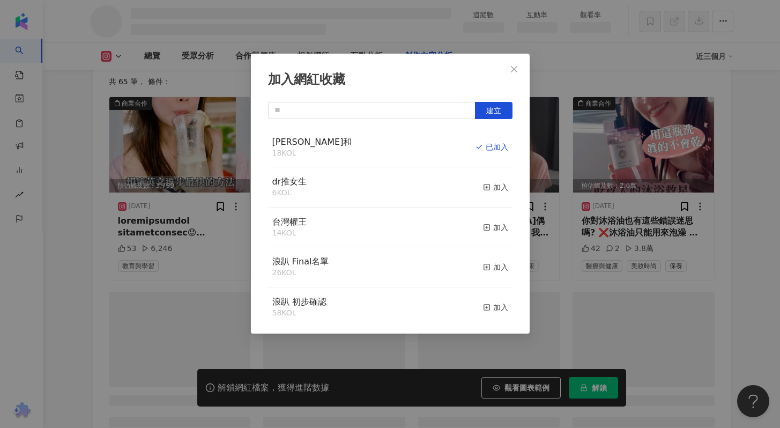
scroll to position [2897, 0]
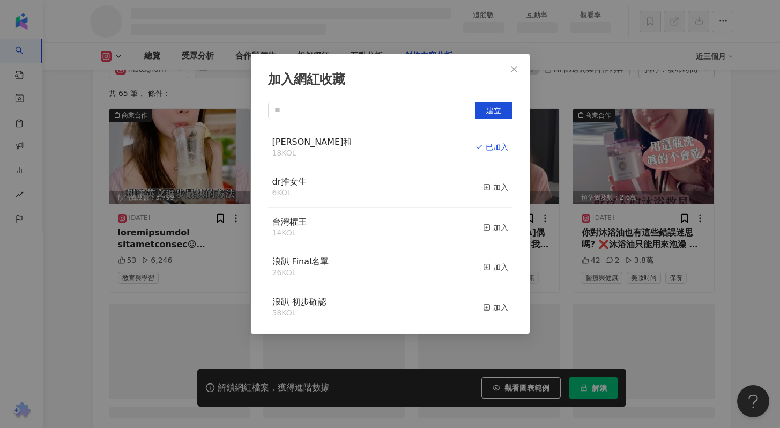
click at [516, 68] on icon "close" at bounding box center [514, 69] width 9 height 9
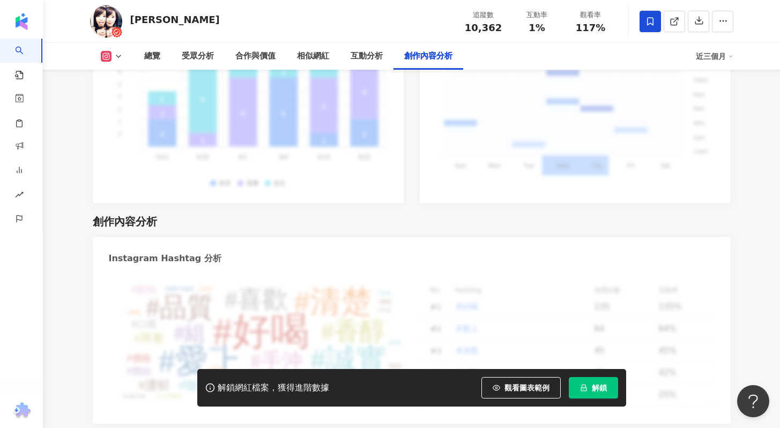
scroll to position [3315, 0]
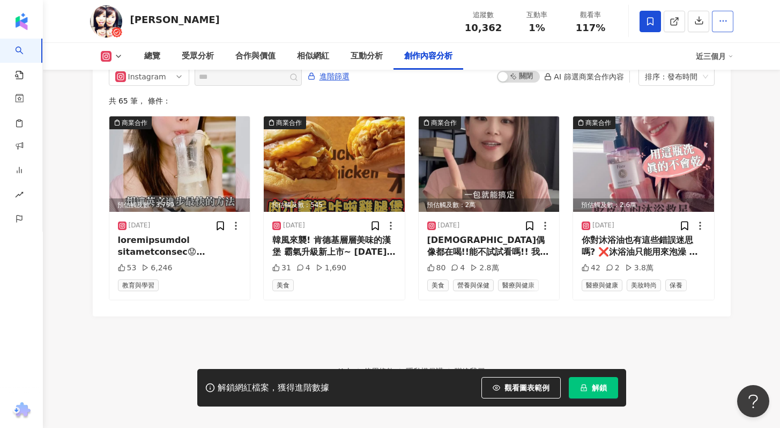
click at [719, 23] on icon "button" at bounding box center [723, 21] width 10 height 10
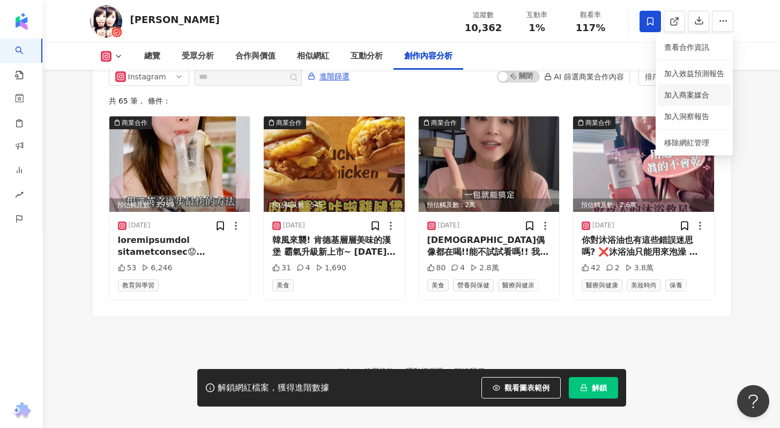
click at [683, 94] on span "加入商案媒合" at bounding box center [686, 95] width 45 height 9
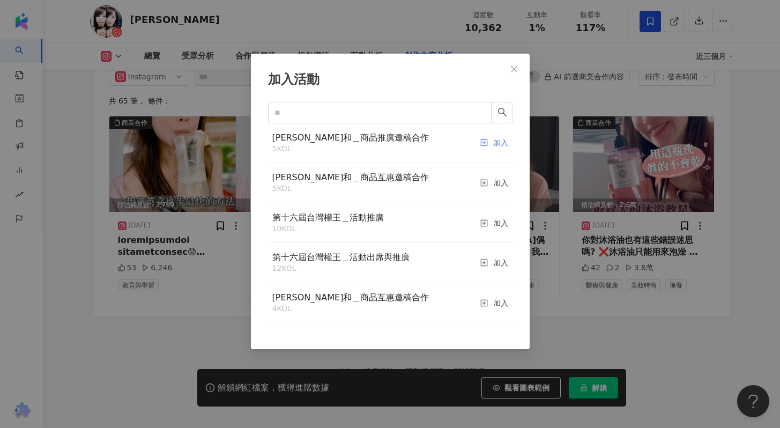
click at [485, 143] on div "加入" at bounding box center [494, 143] width 28 height 23
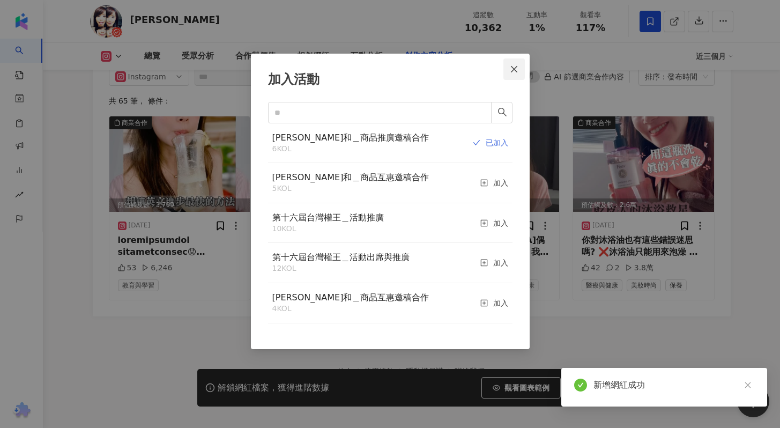
click at [517, 71] on icon "close" at bounding box center [514, 69] width 9 height 9
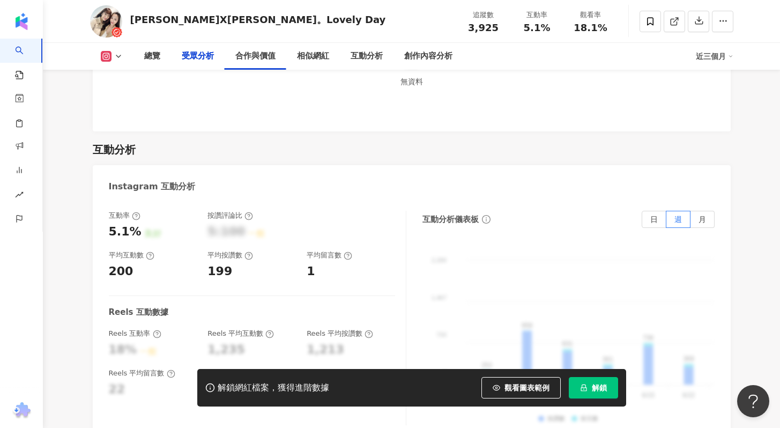
scroll to position [733, 0]
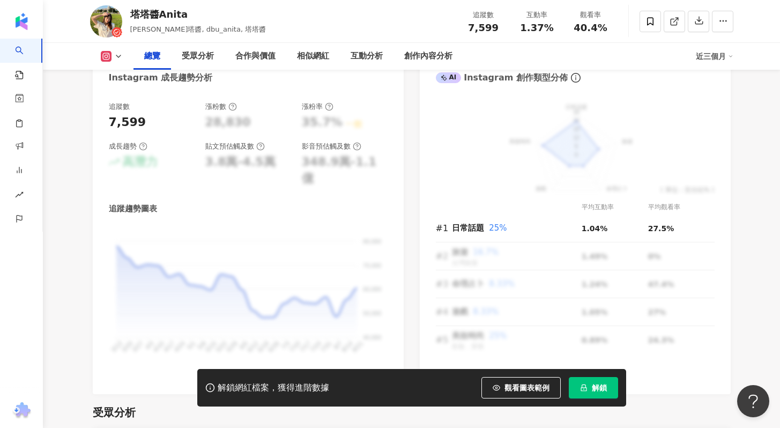
scroll to position [1522, 0]
